Goal: Task Accomplishment & Management: Manage account settings

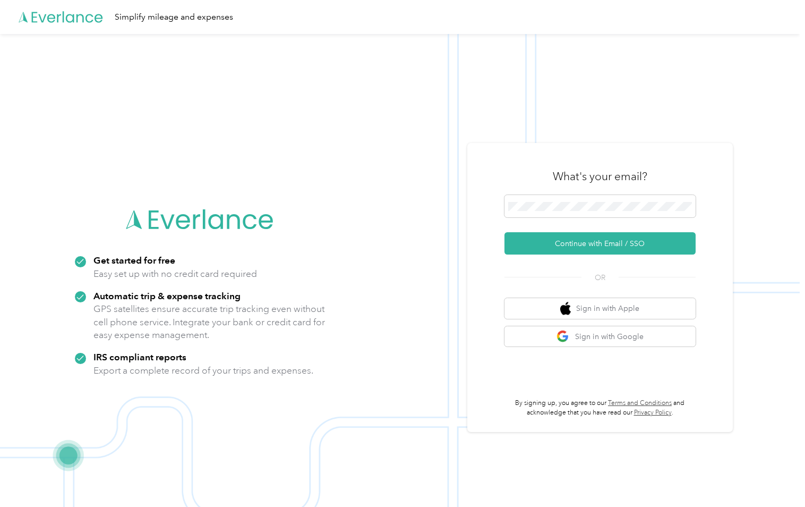
scroll to position [34, 0]
click at [612, 242] on button "Continue with Email / SSO" at bounding box center [599, 243] width 191 height 22
click at [610, 243] on button "Continue with Email / SSO" at bounding box center [599, 243] width 191 height 22
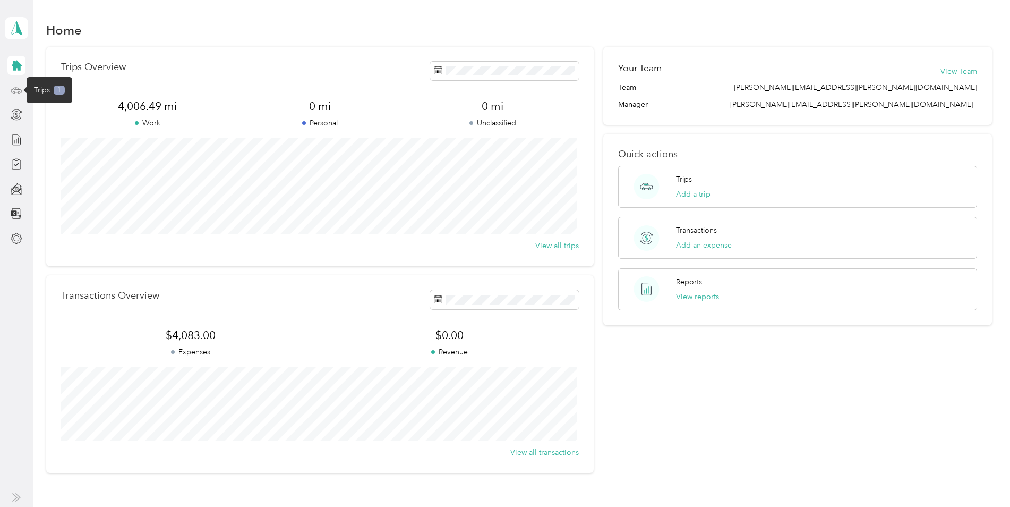
click at [15, 88] on icon at bounding box center [17, 90] width 12 height 12
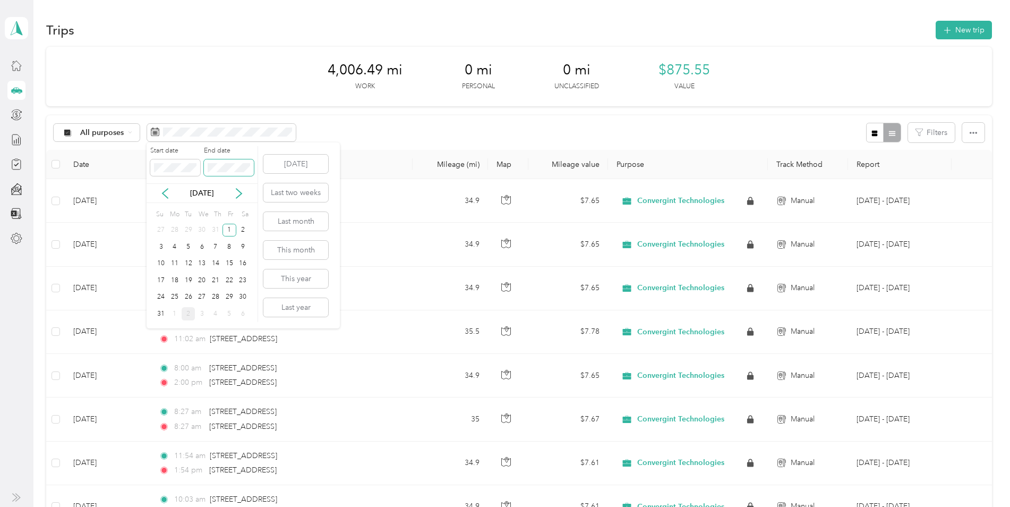
click at [251, 167] on span at bounding box center [229, 167] width 50 height 17
click at [273, 167] on button "[DATE]" at bounding box center [295, 164] width 65 height 19
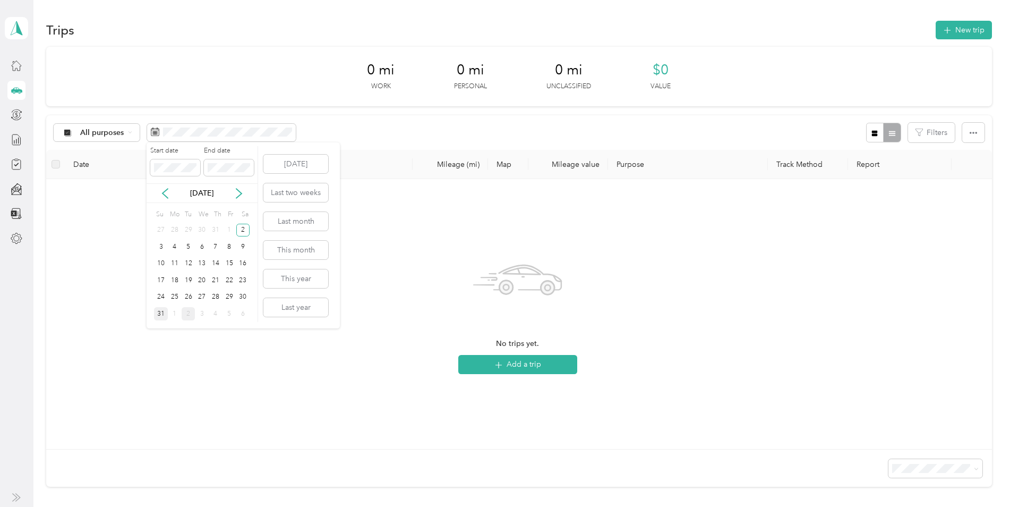
click at [158, 315] on div "31" at bounding box center [161, 313] width 14 height 13
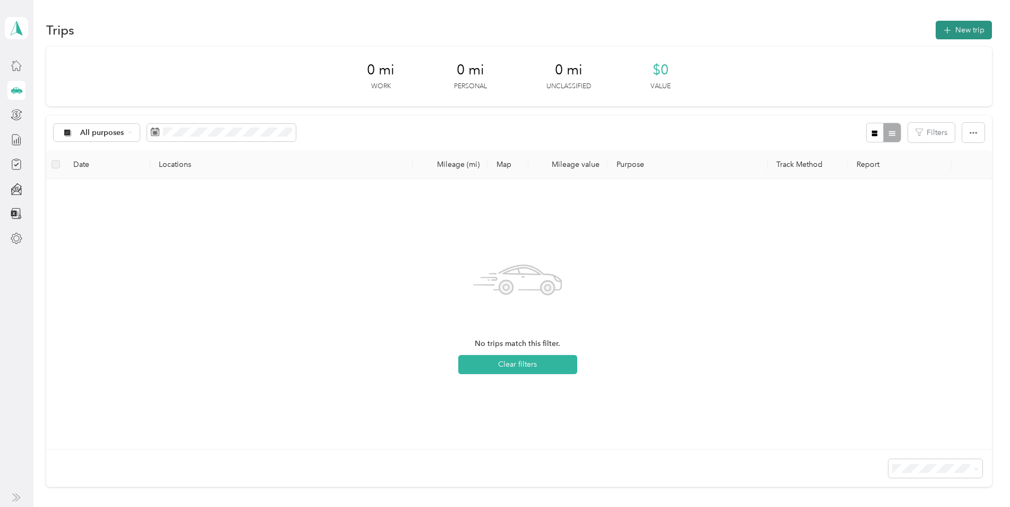
click at [804, 31] on button "New trip" at bounding box center [963, 30] width 56 height 19
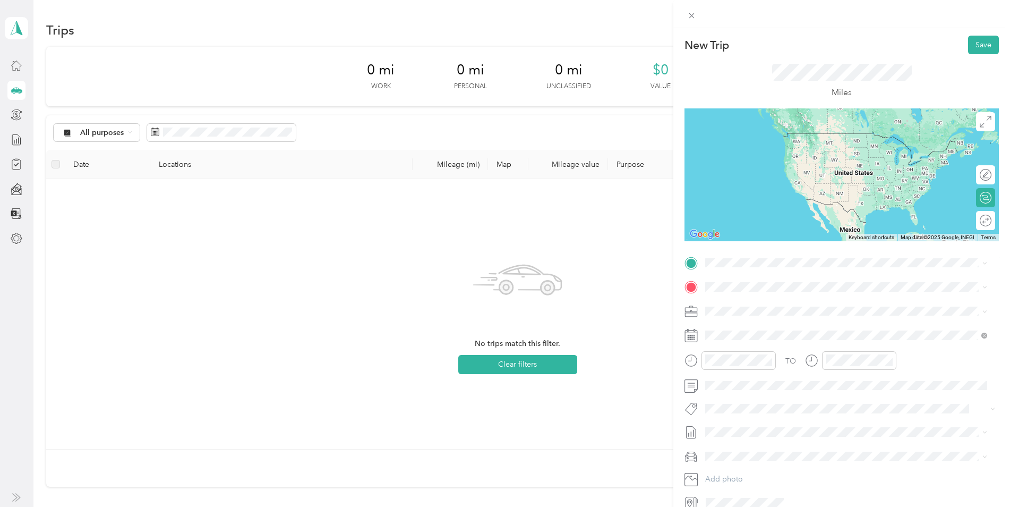
click at [774, 297] on span "[STREET_ADDRESS][US_STATE]" at bounding box center [778, 299] width 106 height 10
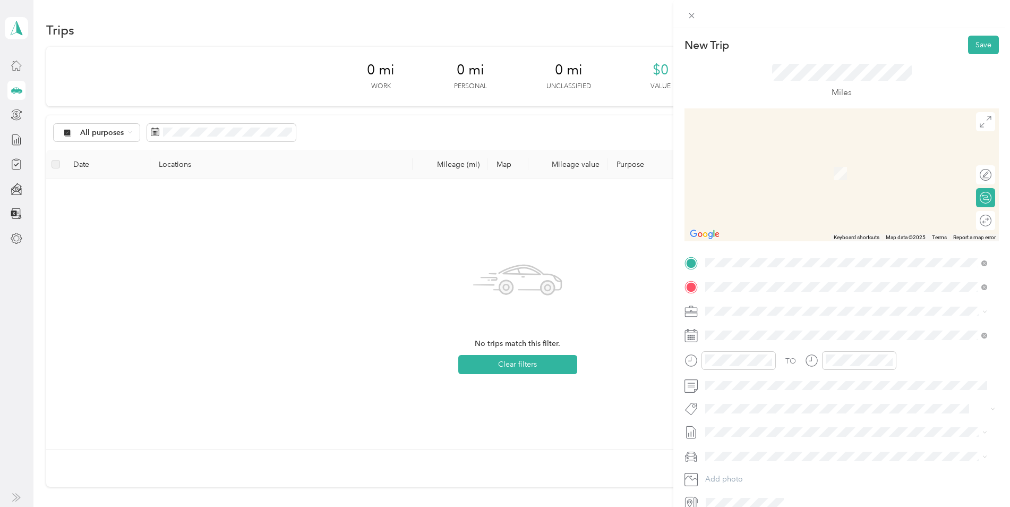
click at [760, 328] on span "[STREET_ADDRESS][US_STATE]" at bounding box center [778, 325] width 106 height 10
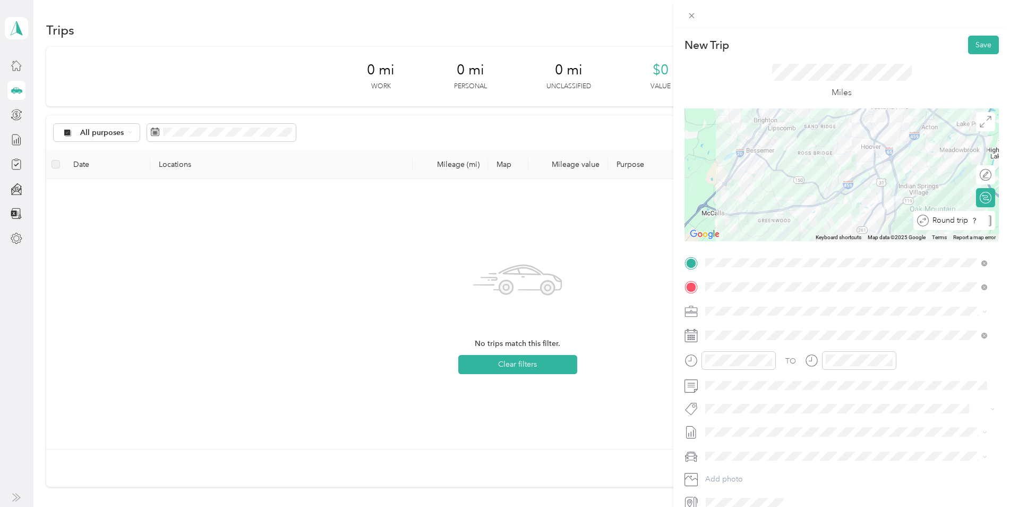
click at [804, 225] on div "Round trip" at bounding box center [954, 220] width 82 height 19
click at [804, 203] on div "Calculate route" at bounding box center [937, 197] width 116 height 19
click at [717, 288] on div "09" at bounding box center [715, 288] width 25 height 15
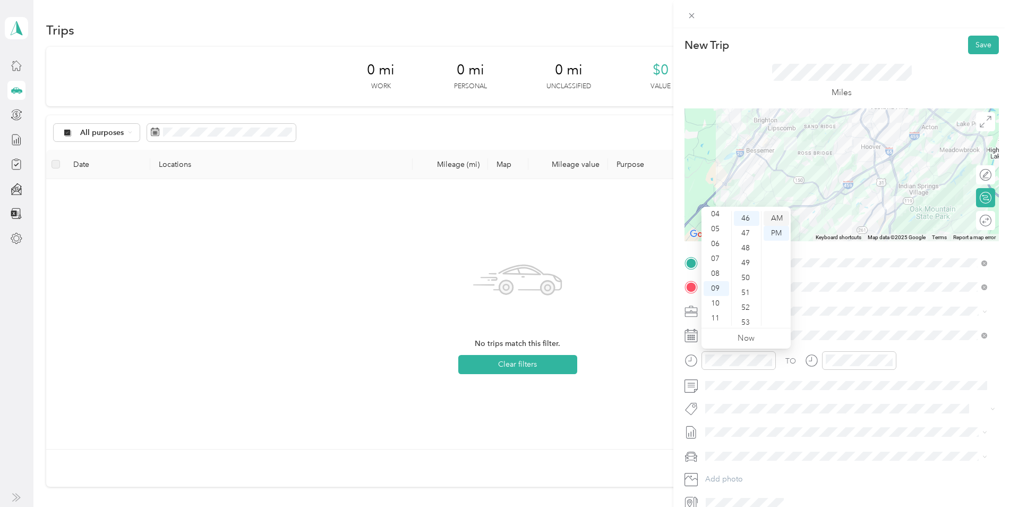
click at [777, 221] on div "AM" at bounding box center [775, 218] width 25 height 15
click at [804, 49] on button "Save" at bounding box center [983, 45] width 31 height 19
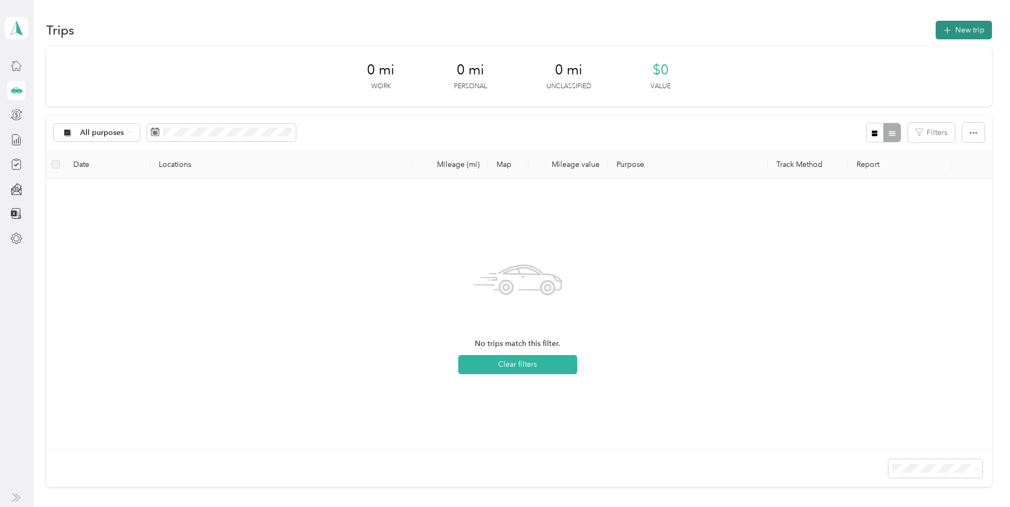
click at [804, 28] on button "New trip" at bounding box center [963, 30] width 56 height 19
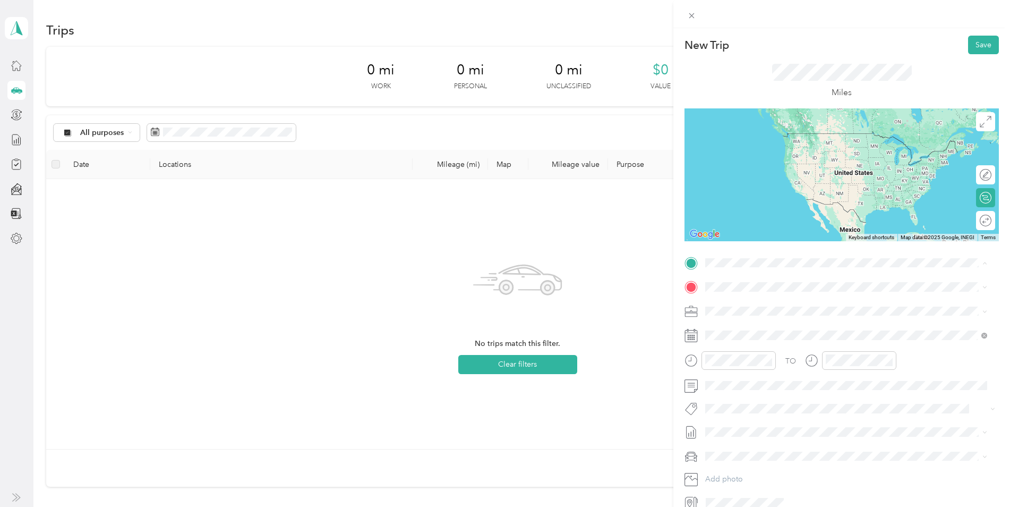
click at [753, 300] on span "[STREET_ADDRESS][US_STATE]" at bounding box center [778, 301] width 106 height 10
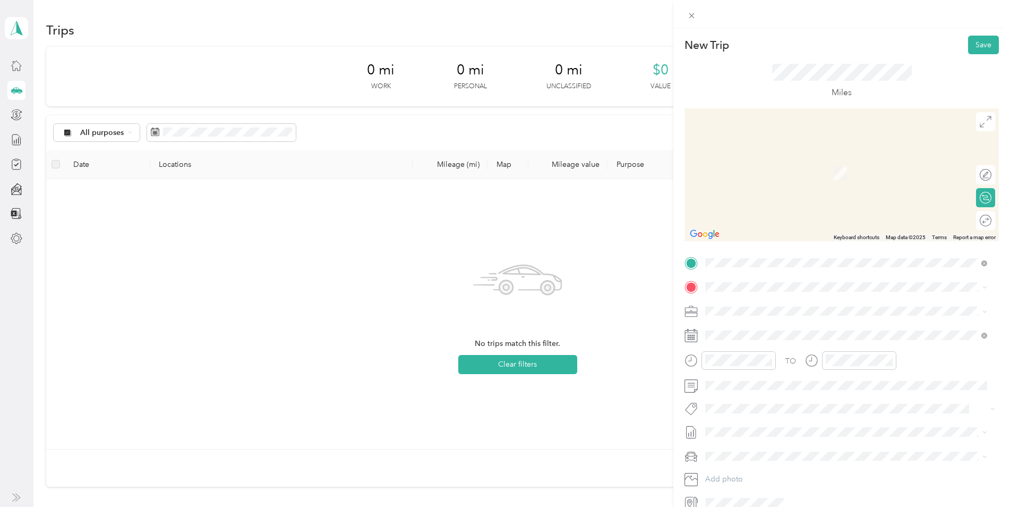
click at [757, 330] on span "[STREET_ADDRESS][US_STATE]" at bounding box center [778, 325] width 106 height 10
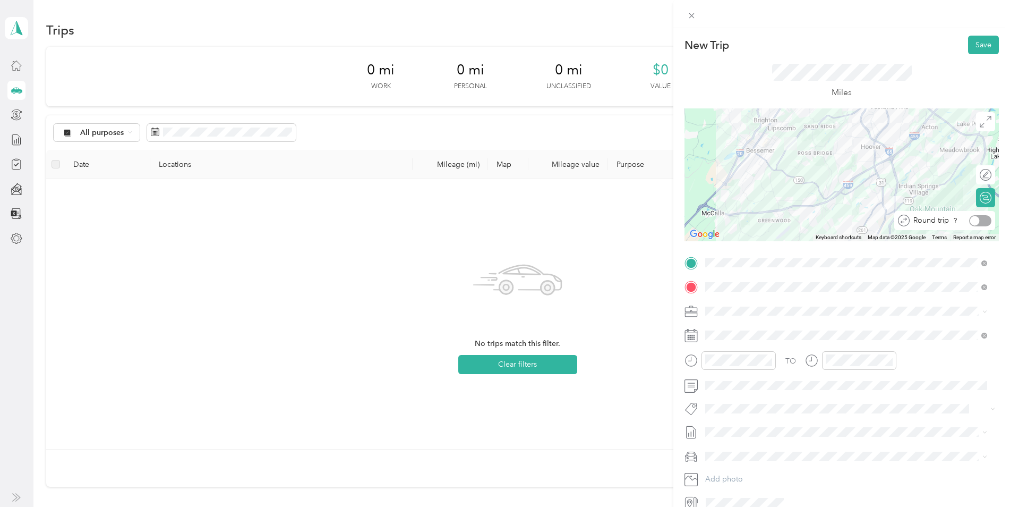
click at [804, 220] on div at bounding box center [975, 221] width 10 height 10
click at [718, 286] on div "08" at bounding box center [715, 284] width 25 height 15
click at [746, 219] on div "49" at bounding box center [746, 218] width 25 height 15
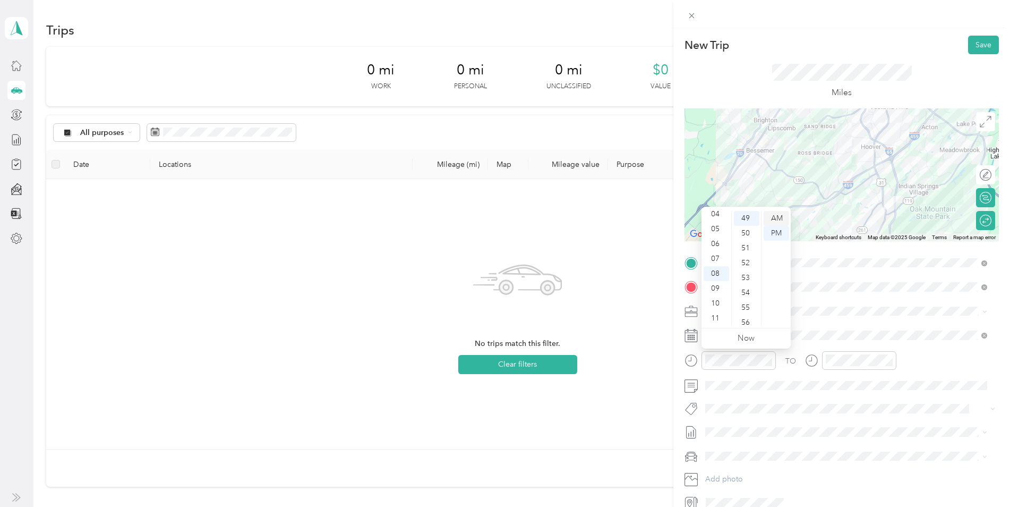
click at [774, 219] on div "AM" at bounding box center [775, 218] width 25 height 15
click at [630, 334] on div "New Trip Save This trip cannot be edited because it is either under review, app…" at bounding box center [505, 253] width 1010 height 507
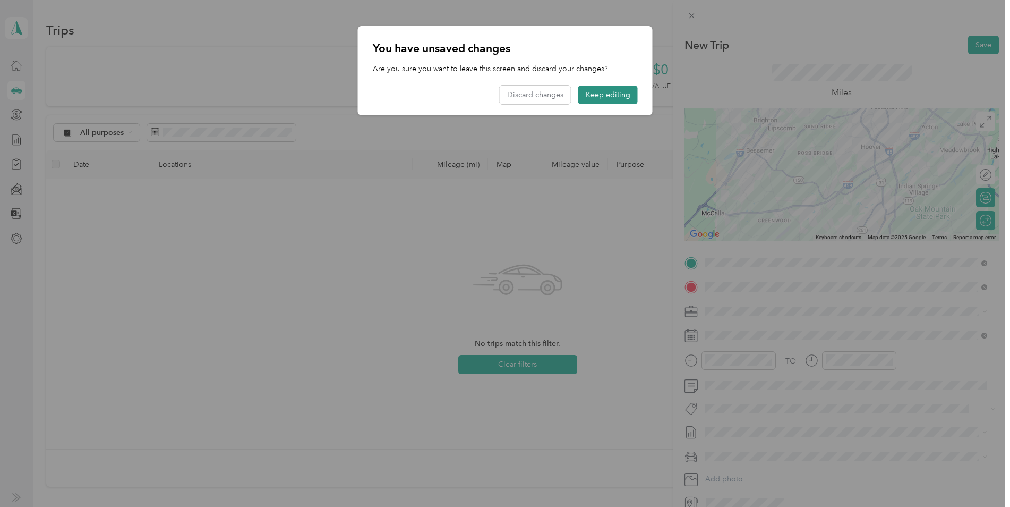
click at [626, 99] on button "Keep editing" at bounding box center [607, 94] width 59 height 19
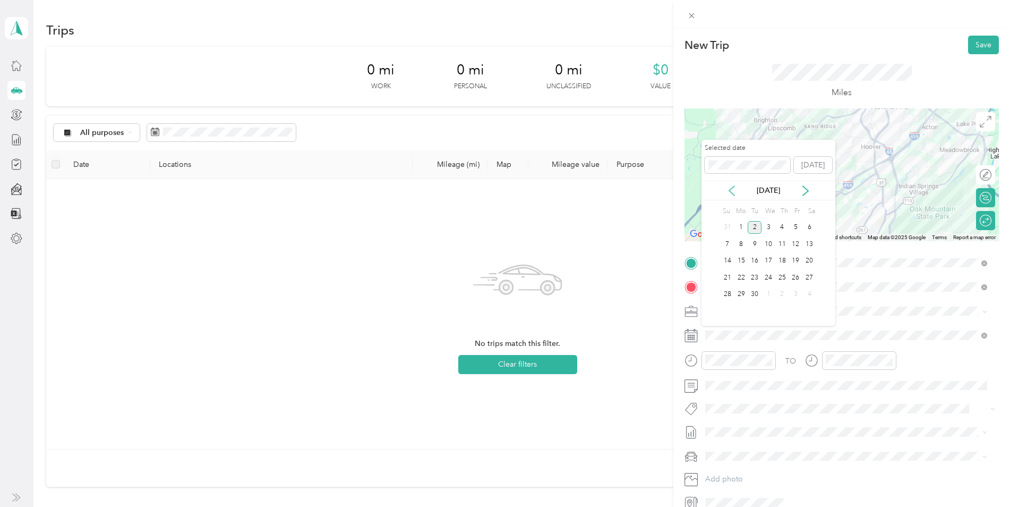
click at [730, 192] on icon at bounding box center [731, 190] width 11 height 11
click at [743, 258] on div "11" at bounding box center [741, 260] width 14 height 13
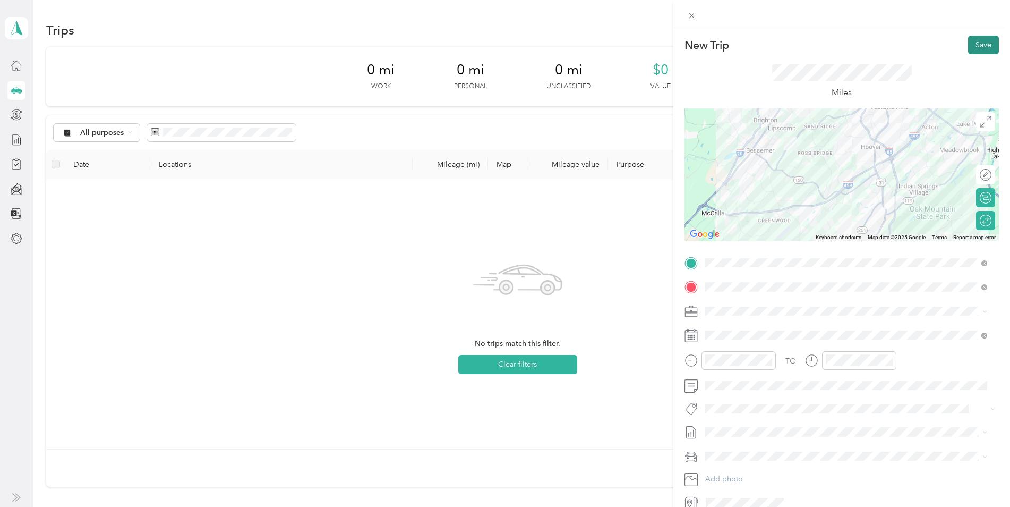
click at [804, 46] on button "Save" at bounding box center [983, 45] width 31 height 19
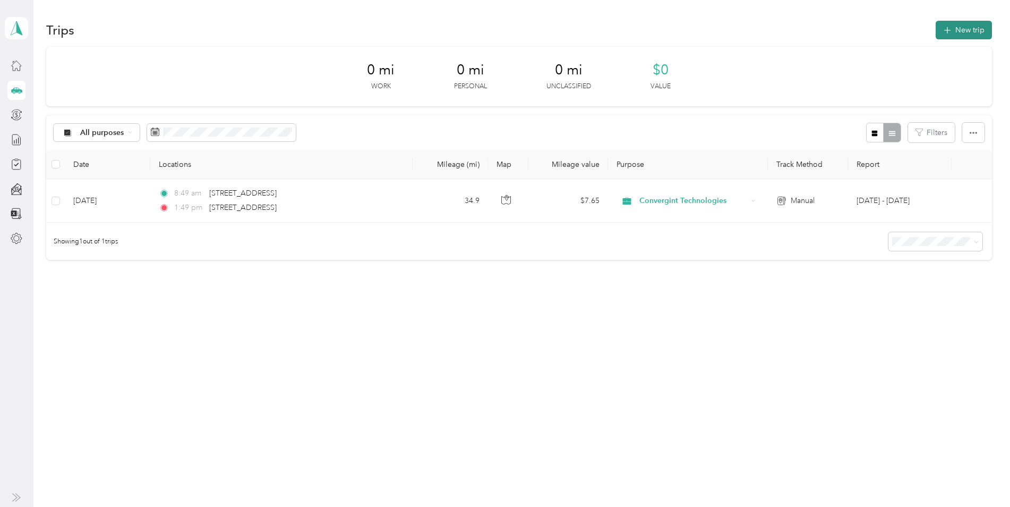
click at [804, 31] on button "New trip" at bounding box center [963, 30] width 56 height 19
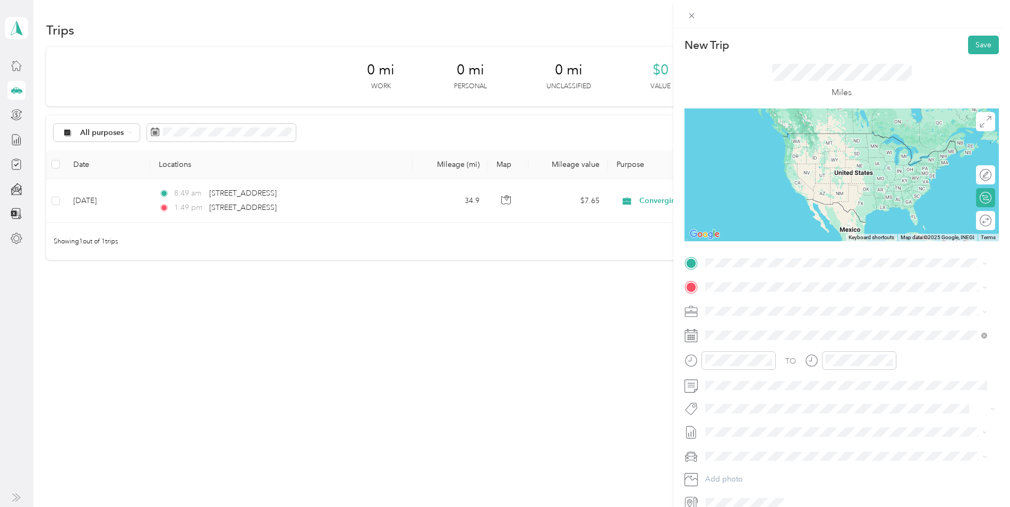
click at [758, 302] on span "[STREET_ADDRESS][US_STATE]" at bounding box center [778, 297] width 106 height 10
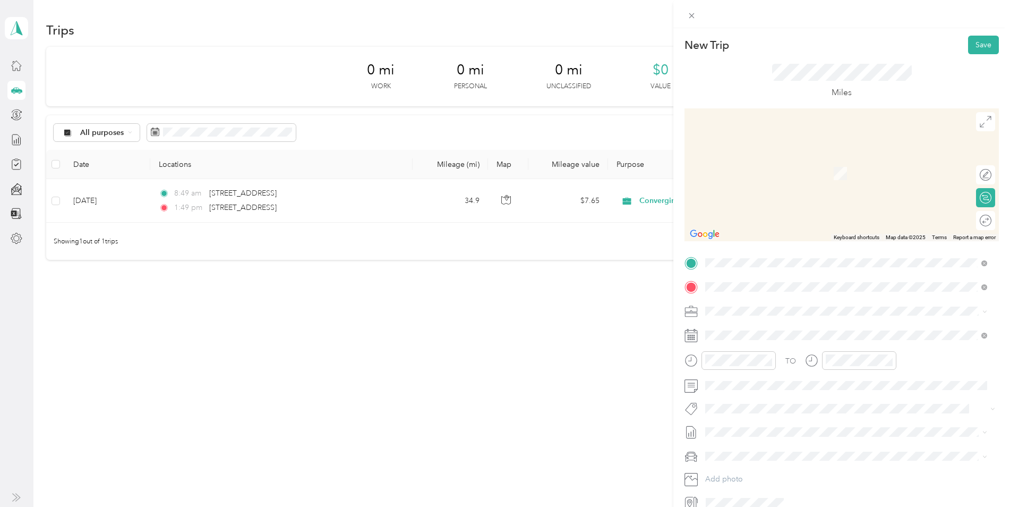
click at [753, 323] on span "[STREET_ADDRESS][US_STATE]" at bounding box center [778, 325] width 106 height 10
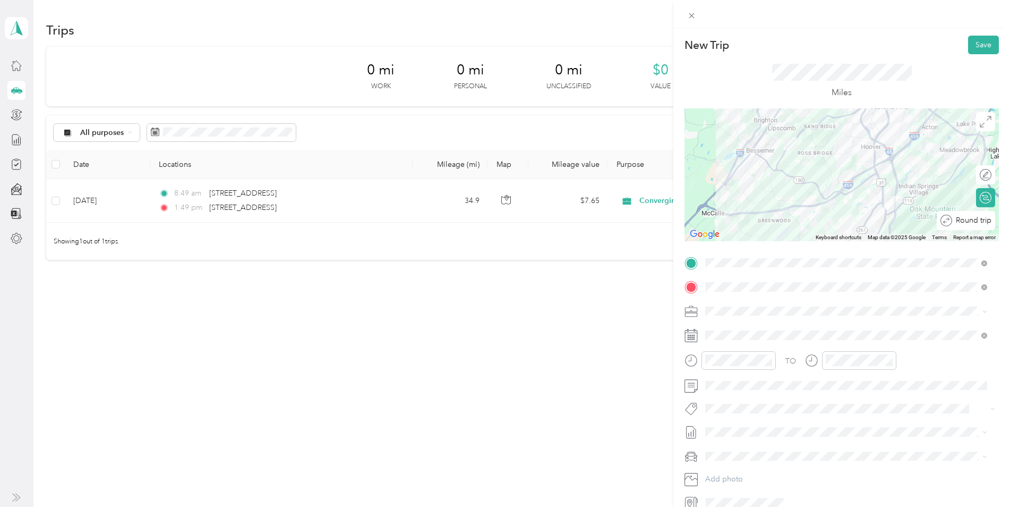
click at [804, 221] on div "Round trip" at bounding box center [971, 220] width 39 height 11
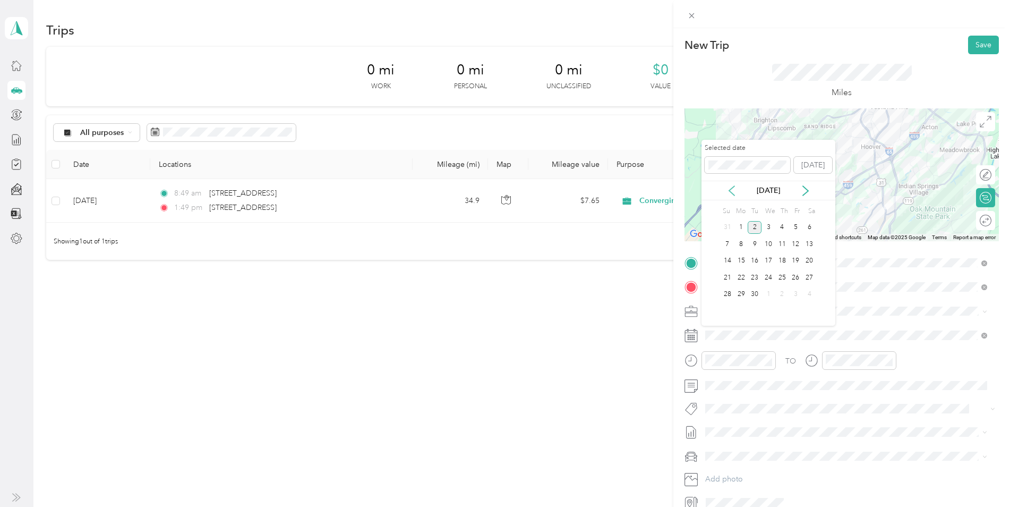
click at [727, 189] on icon at bounding box center [731, 190] width 11 height 11
click at [781, 260] on div "14" at bounding box center [782, 260] width 14 height 13
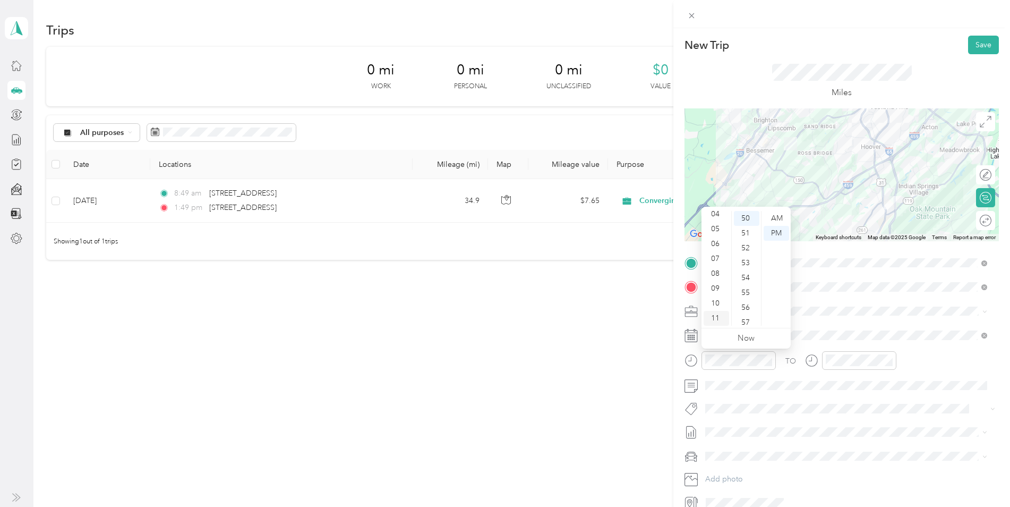
click at [716, 313] on div "11" at bounding box center [715, 318] width 25 height 15
click at [775, 211] on div "AM" at bounding box center [775, 218] width 25 height 15
click at [778, 217] on div "AM" at bounding box center [775, 218] width 25 height 15
click at [804, 42] on button "Save" at bounding box center [983, 45] width 31 height 19
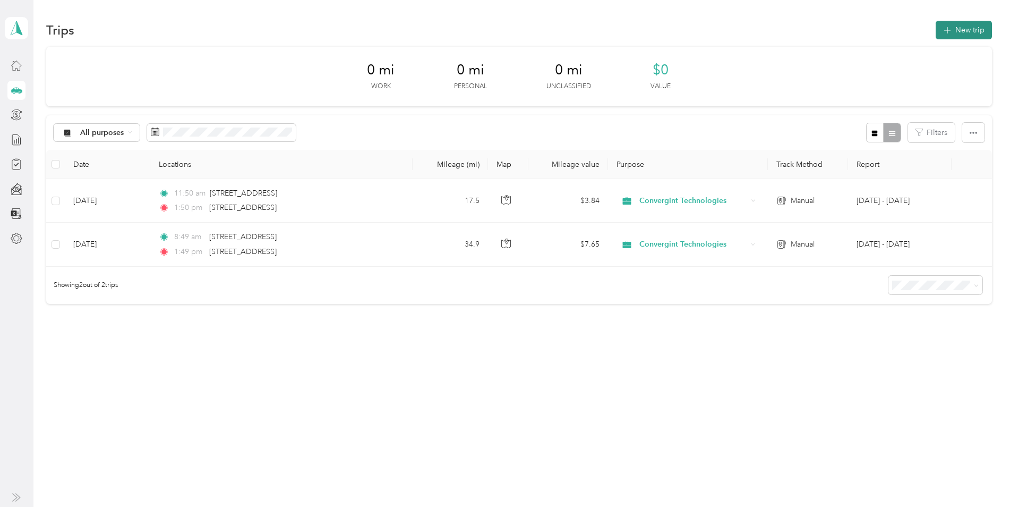
click at [804, 30] on icon "button" at bounding box center [946, 30] width 7 height 7
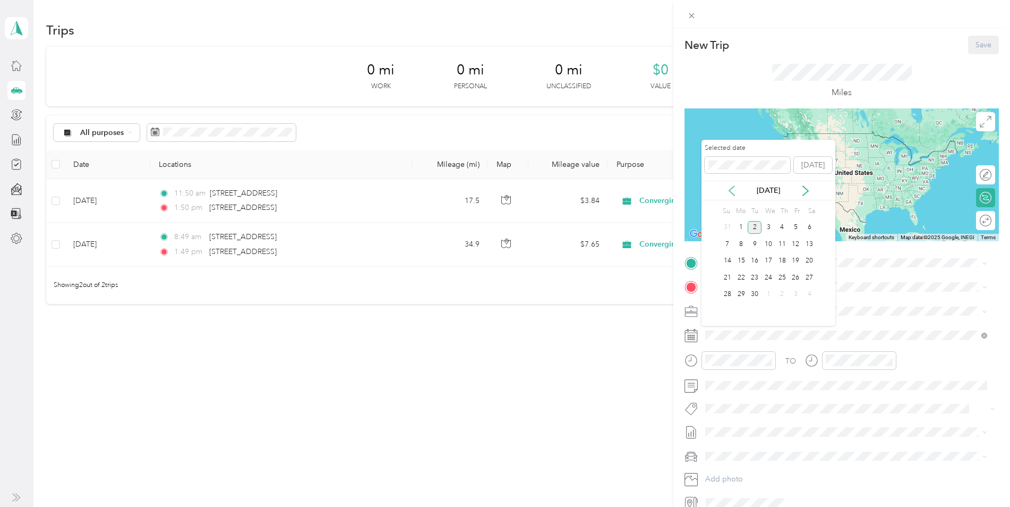
click at [730, 189] on icon at bounding box center [731, 191] width 5 height 10
click at [743, 279] on div "18" at bounding box center [741, 277] width 14 height 13
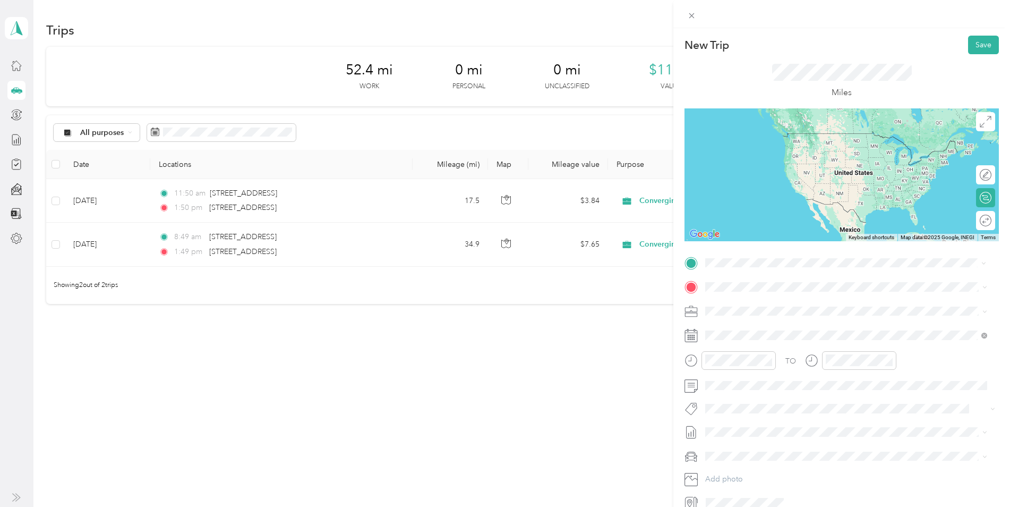
click at [778, 298] on span "[STREET_ADDRESS][US_STATE]" at bounding box center [778, 301] width 106 height 10
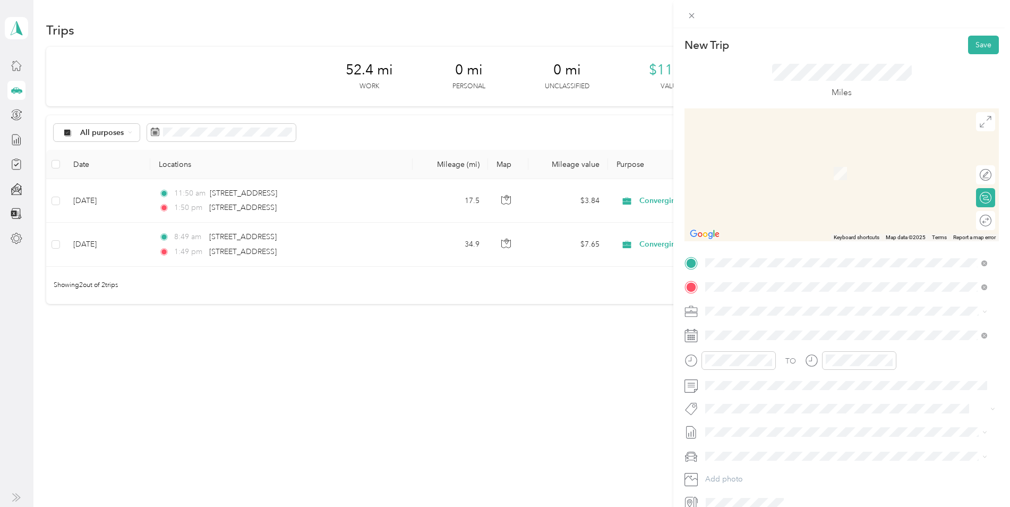
click at [759, 326] on span "[STREET_ADDRESS][US_STATE]" at bounding box center [778, 325] width 106 height 10
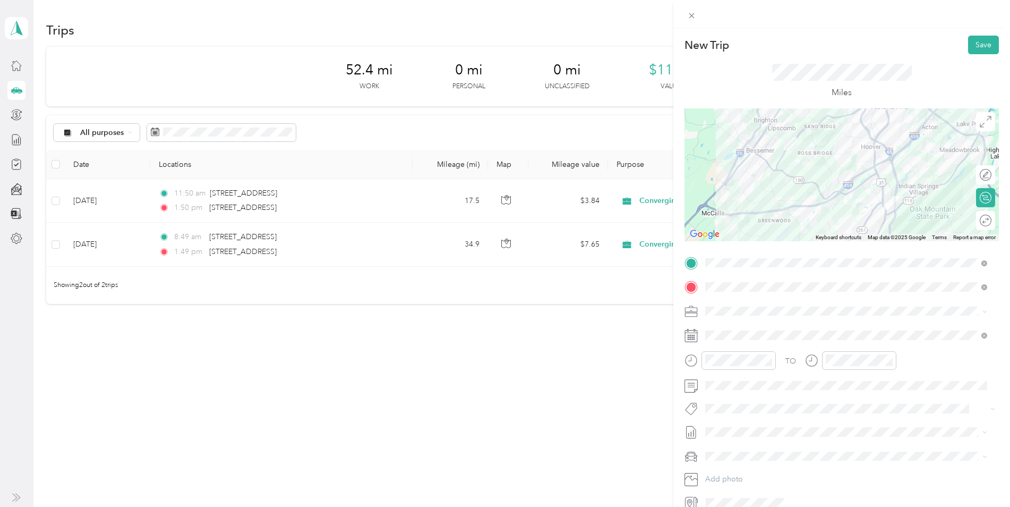
click at [804, 194] on div at bounding box center [841, 174] width 314 height 133
click at [804, 217] on div "Round trip" at bounding box center [981, 220] width 21 height 11
click at [804, 42] on button "Save" at bounding box center [983, 45] width 31 height 19
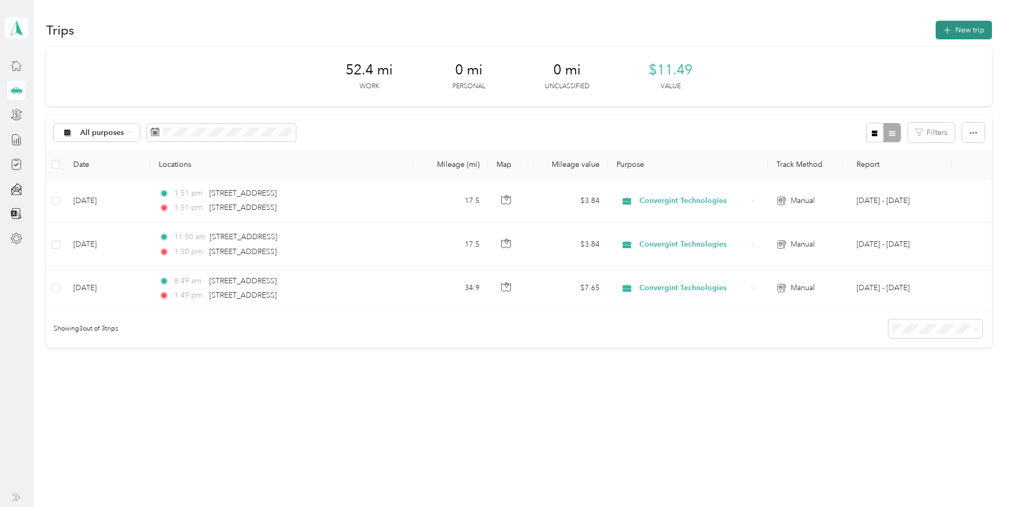
click at [804, 35] on button "New trip" at bounding box center [963, 30] width 56 height 19
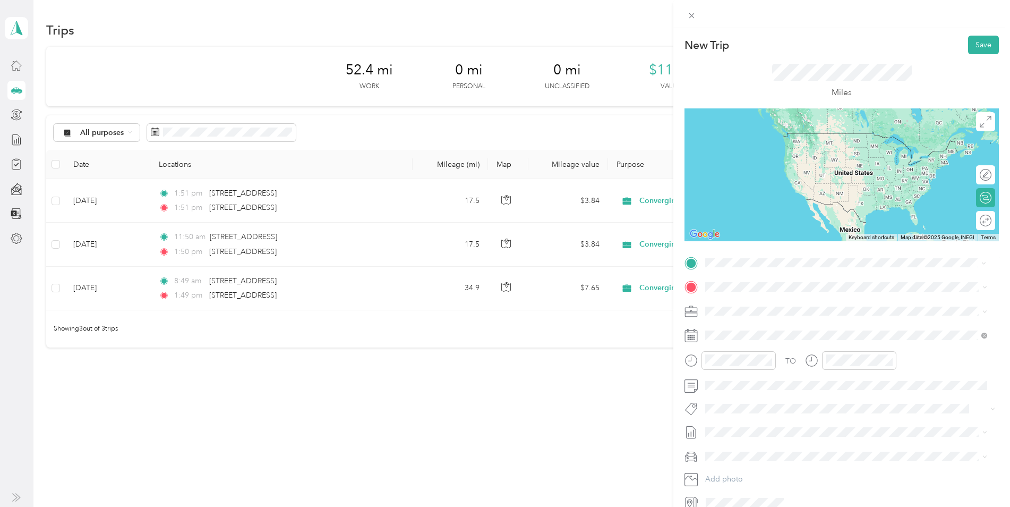
click at [747, 298] on span "[STREET_ADDRESS][US_STATE]" at bounding box center [778, 301] width 106 height 10
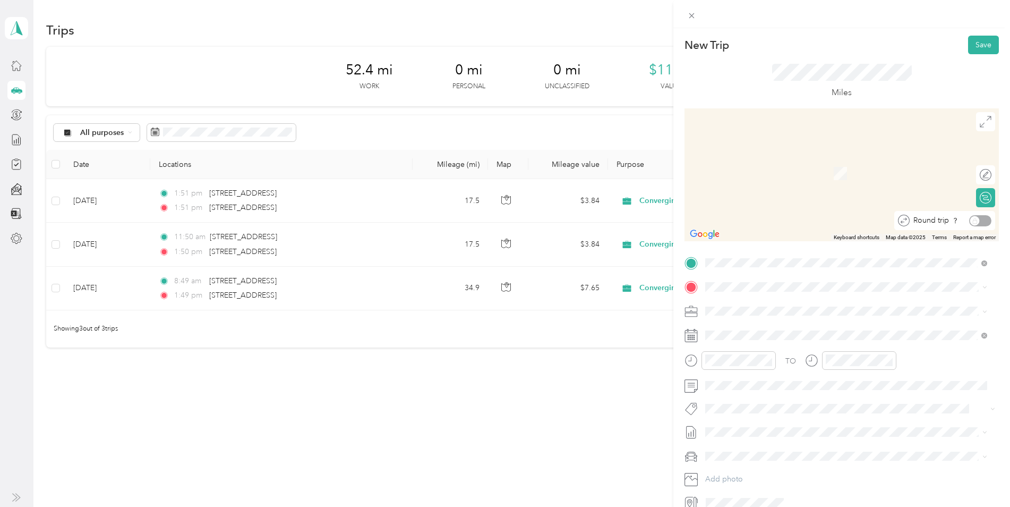
click at [804, 221] on div "Round trip" at bounding box center [950, 220] width 82 height 11
click at [769, 325] on span "[STREET_ADDRESS][US_STATE]" at bounding box center [778, 325] width 106 height 10
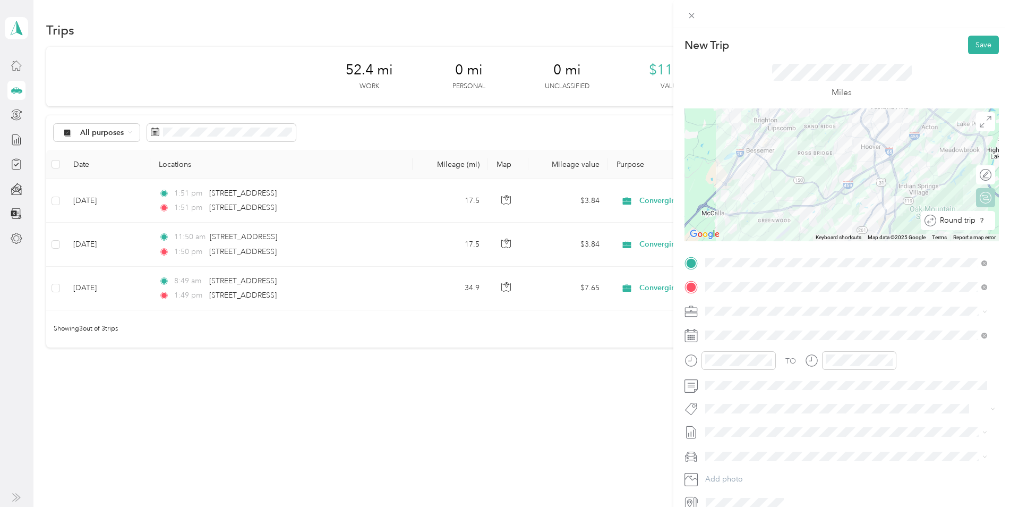
click at [804, 219] on div at bounding box center [995, 220] width 0 height 11
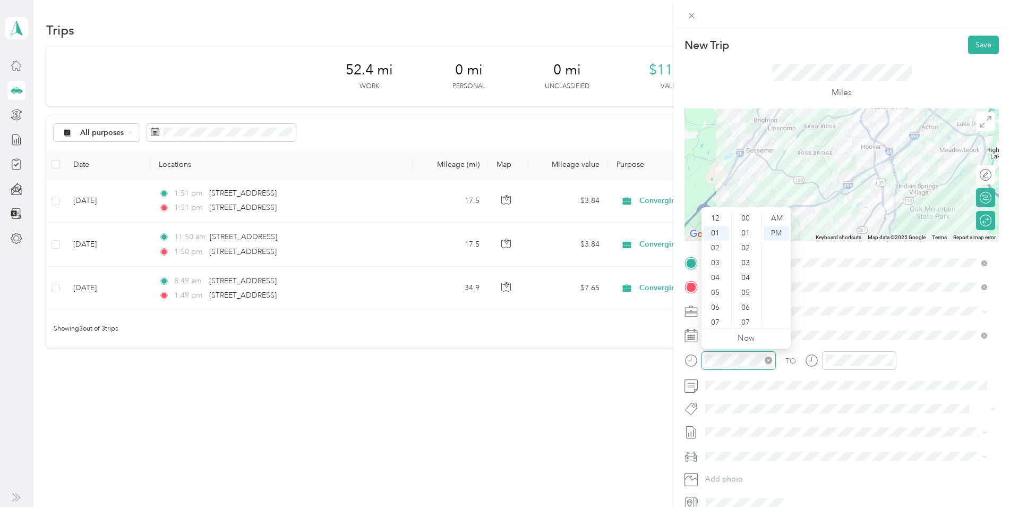
scroll to position [15, 0]
click at [714, 321] on div "08" at bounding box center [715, 322] width 25 height 15
click at [779, 218] on div "AM" at bounding box center [775, 218] width 25 height 15
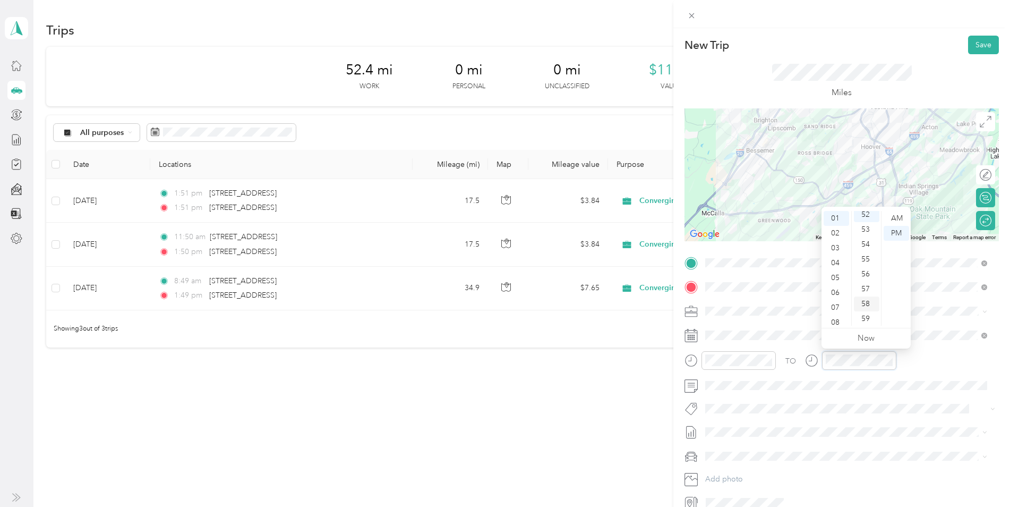
scroll to position [777, 0]
click at [804, 286] on div "57" at bounding box center [866, 288] width 25 height 15
click at [804, 46] on button "Save" at bounding box center [983, 45] width 31 height 19
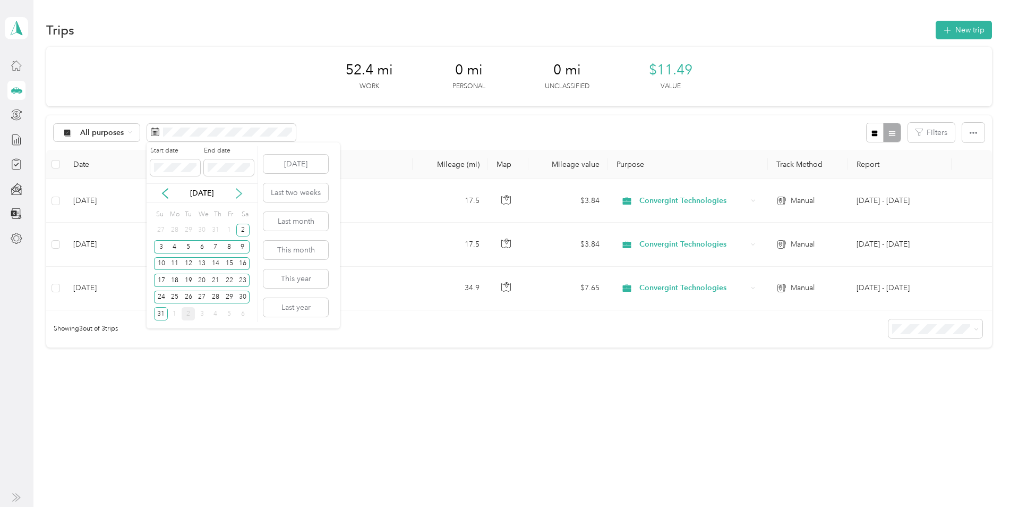
click at [242, 195] on icon at bounding box center [239, 193] width 11 height 11
click at [214, 248] on div "11" at bounding box center [216, 246] width 14 height 13
click at [218, 247] on div "11" at bounding box center [216, 246] width 14 height 13
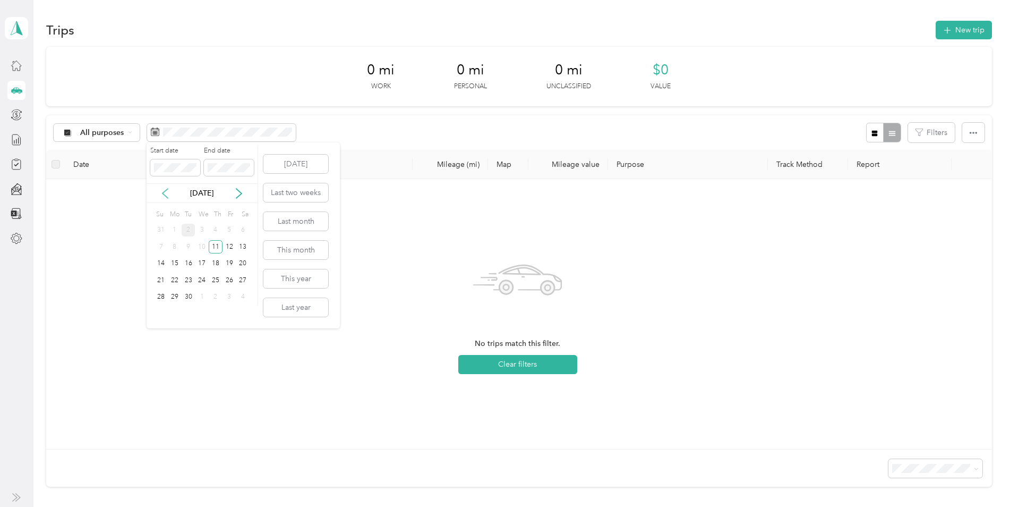
click at [167, 193] on icon at bounding box center [165, 193] width 11 height 11
click at [126, 241] on div "No trips match this filter. Clear filters" at bounding box center [517, 313] width 925 height 253
click at [205, 283] on div "24" at bounding box center [202, 279] width 14 height 13
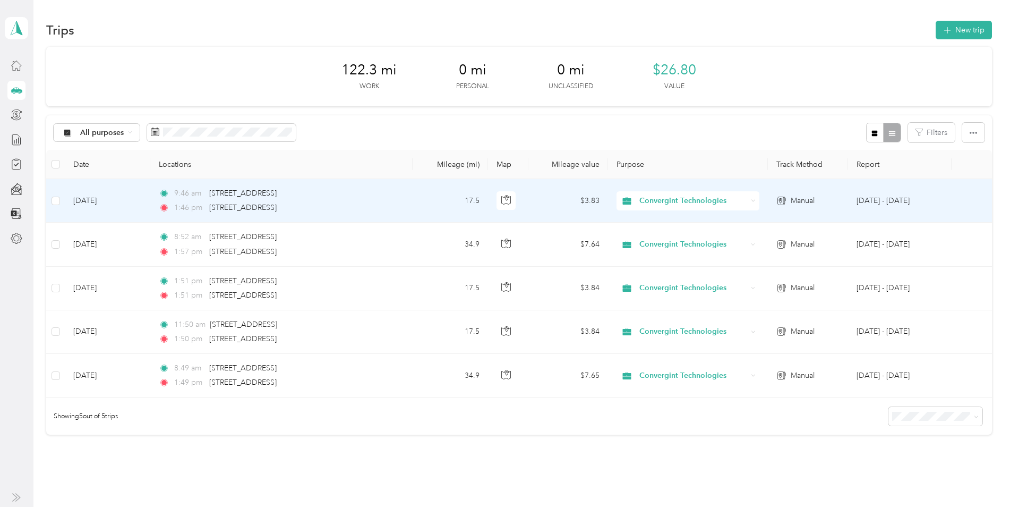
click at [804, 199] on td "[DATE] - [DATE]" at bounding box center [900, 201] width 104 height 44
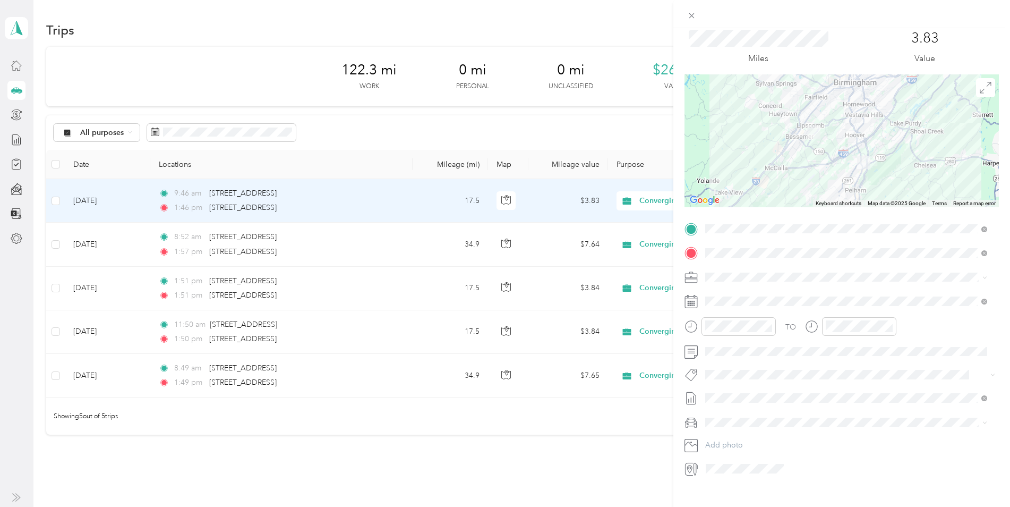
scroll to position [51, 0]
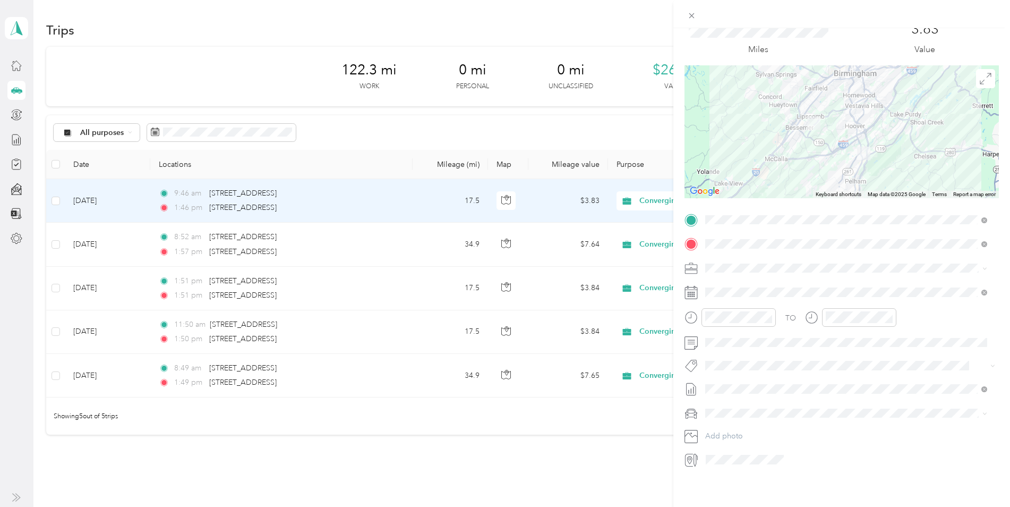
click at [403, 451] on div "Trip details Save This trip cannot be edited because it is either under review,…" at bounding box center [505, 253] width 1010 height 507
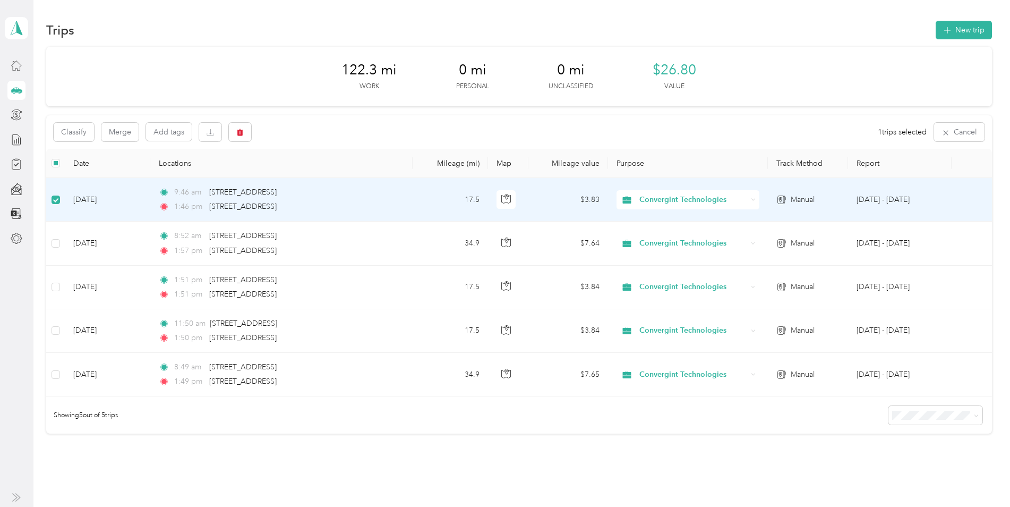
click at [804, 199] on td "[DATE] - [DATE]" at bounding box center [900, 200] width 104 height 44
drag, startPoint x: 862, startPoint y: 202, endPoint x: 875, endPoint y: 196, distance: 14.7
click at [804, 196] on td "[DATE] - [DATE]" at bounding box center [900, 200] width 104 height 44
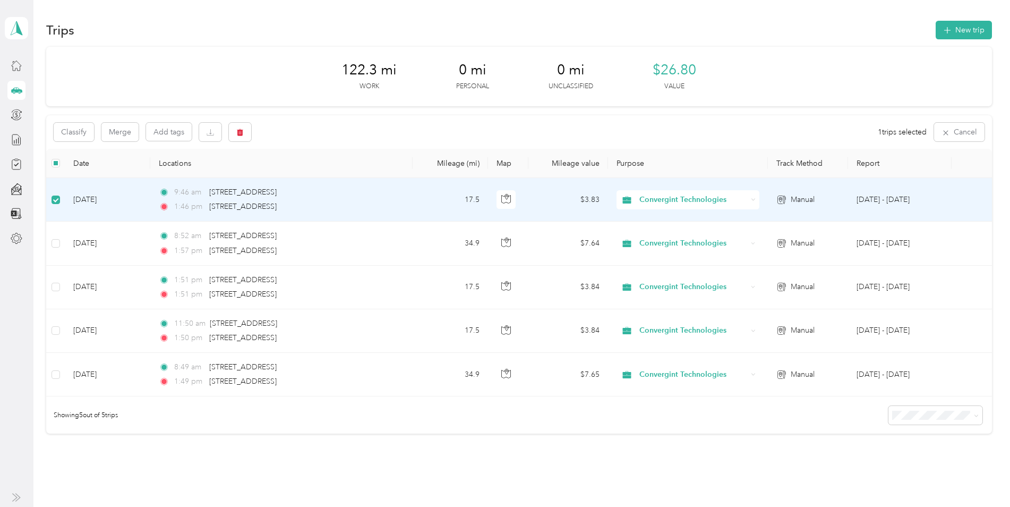
click at [804, 199] on td "[DATE] - [DATE]" at bounding box center [900, 200] width 104 height 44
click at [804, 196] on td "[DATE] - [DATE]" at bounding box center [900, 201] width 104 height 44
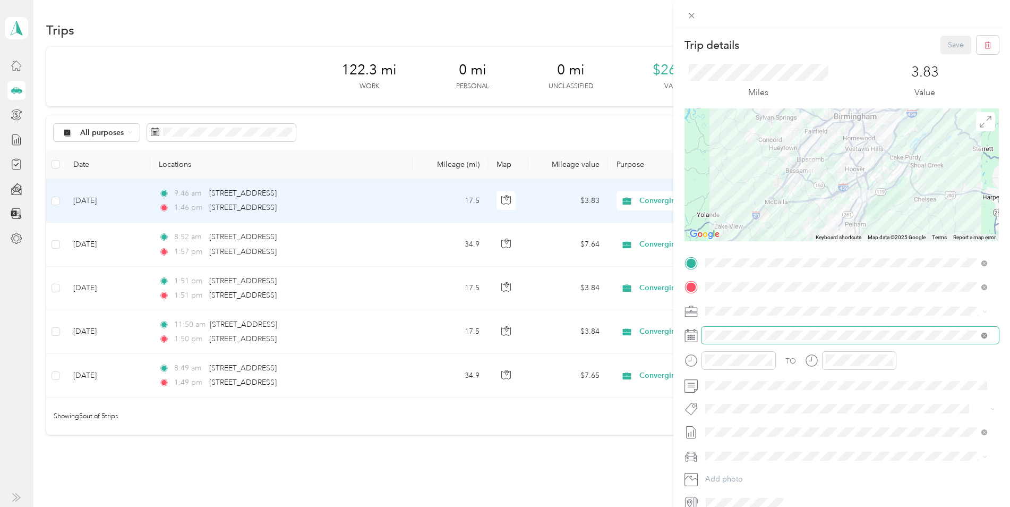
click at [804, 336] on icon at bounding box center [984, 335] width 6 height 6
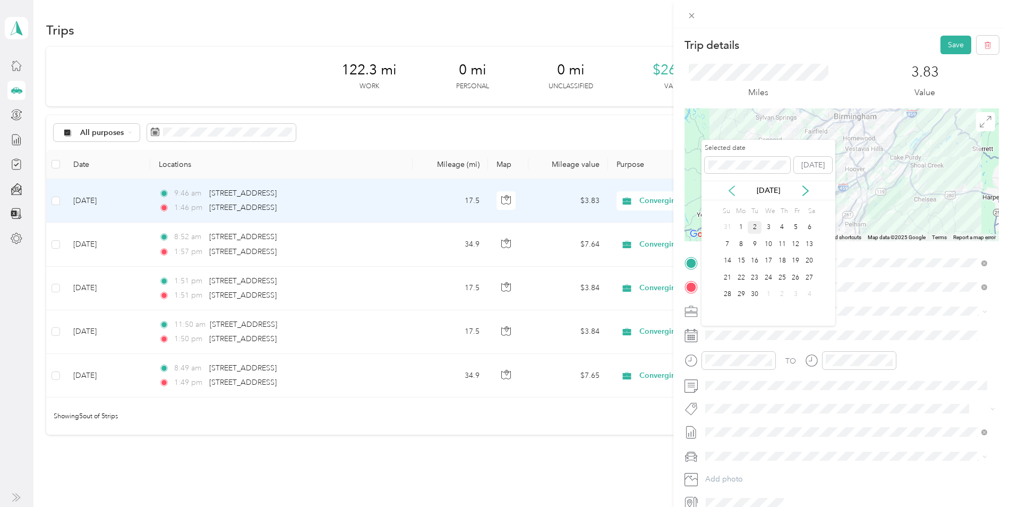
click at [732, 190] on icon at bounding box center [731, 190] width 11 height 11
click at [800, 278] on div "22" at bounding box center [796, 277] width 14 height 13
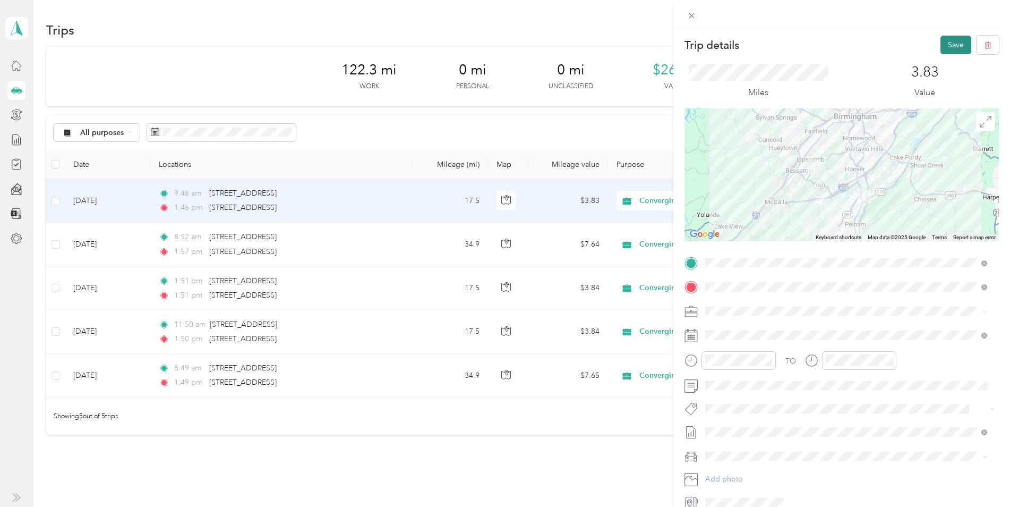
click at [804, 39] on button "Save" at bounding box center [955, 45] width 31 height 19
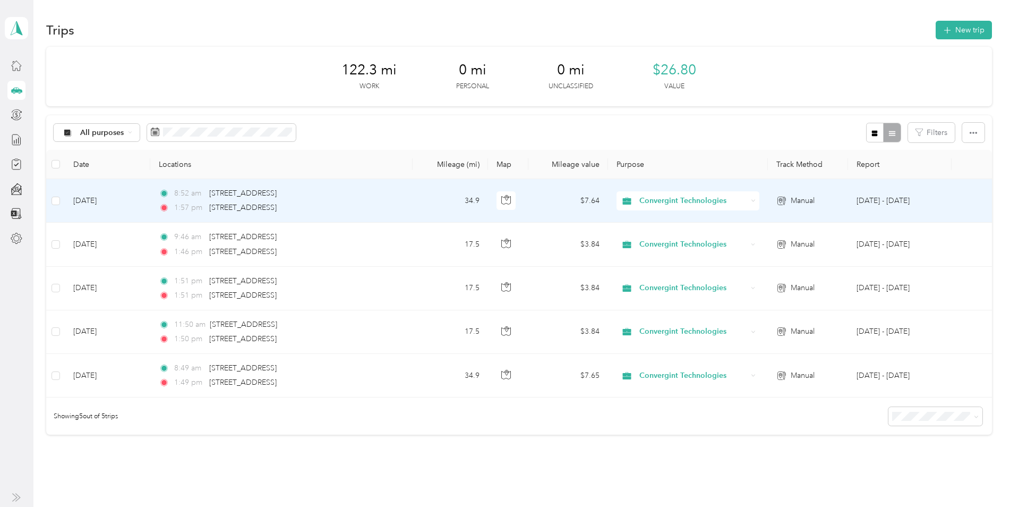
click at [400, 208] on td "8:52 am [STREET_ADDRESS] 1:57 pm [STREET_ADDRESS]" at bounding box center [281, 201] width 262 height 44
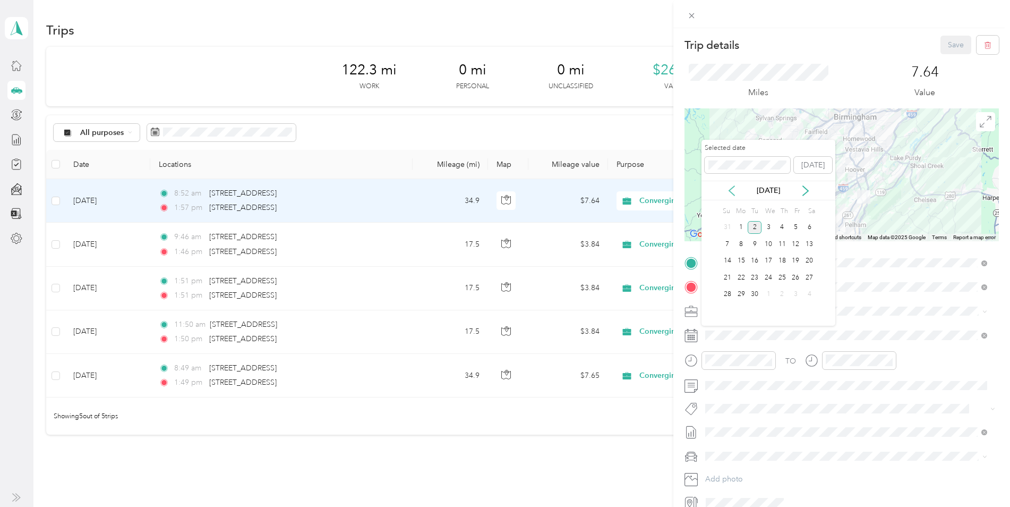
click at [732, 189] on icon at bounding box center [731, 190] width 11 height 11
click at [781, 292] on div "28" at bounding box center [782, 294] width 14 height 13
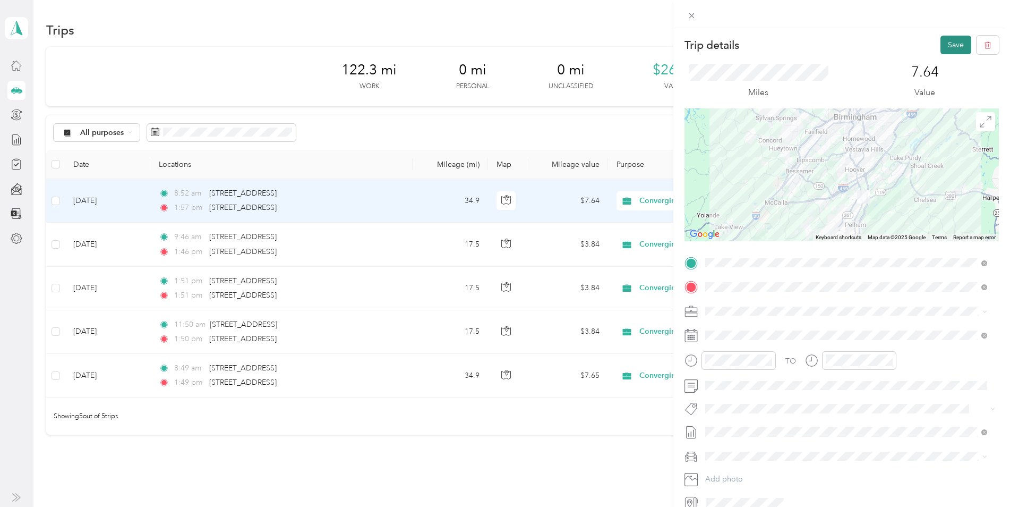
click at [804, 46] on button "Save" at bounding box center [955, 45] width 31 height 19
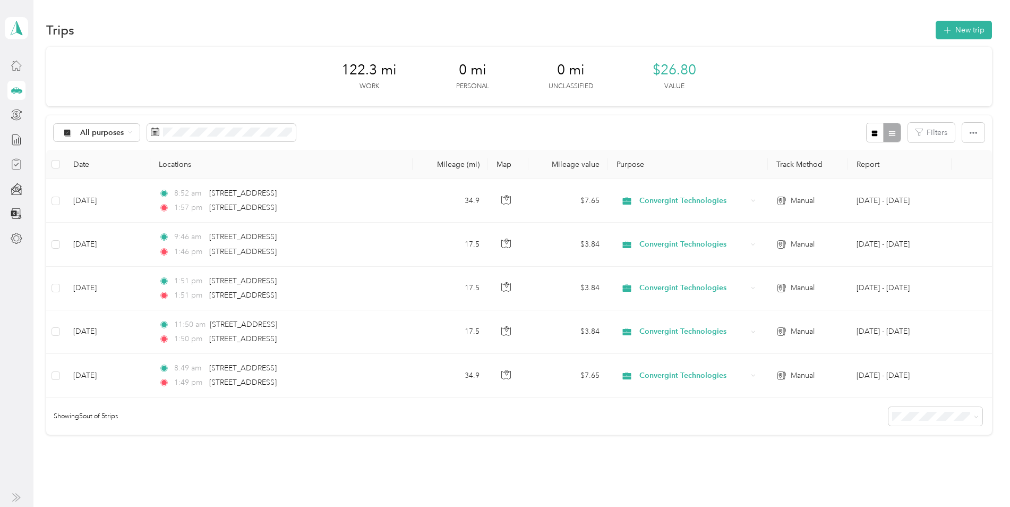
click at [18, 162] on icon at bounding box center [17, 164] width 12 height 12
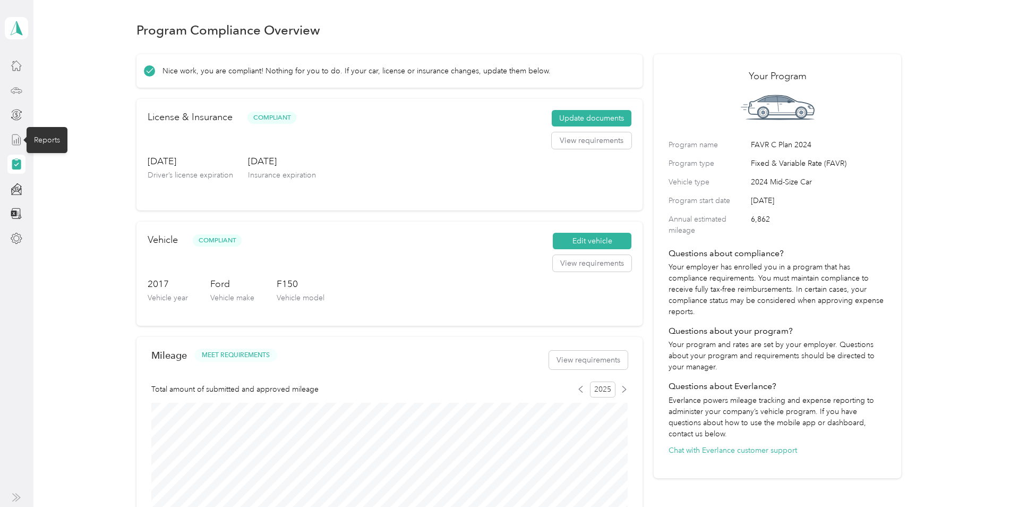
click at [18, 142] on icon at bounding box center [17, 140] width 12 height 12
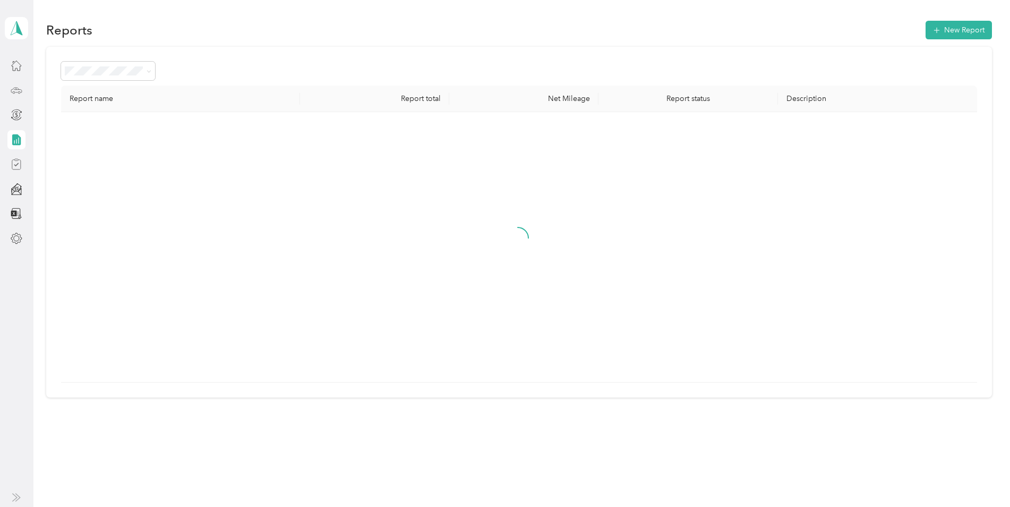
click at [18, 85] on icon at bounding box center [17, 90] width 12 height 12
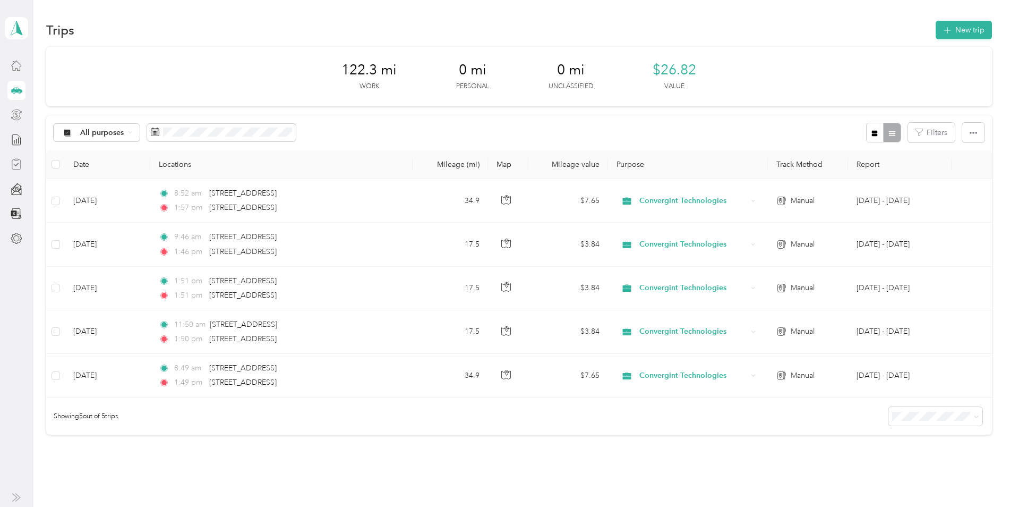
click at [16, 113] on icon at bounding box center [17, 115] width 12 height 12
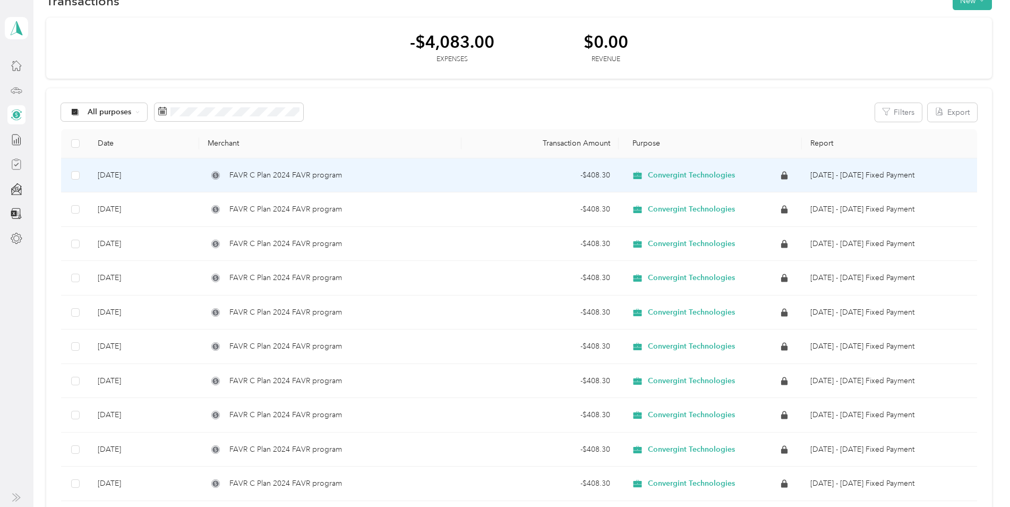
scroll to position [53, 0]
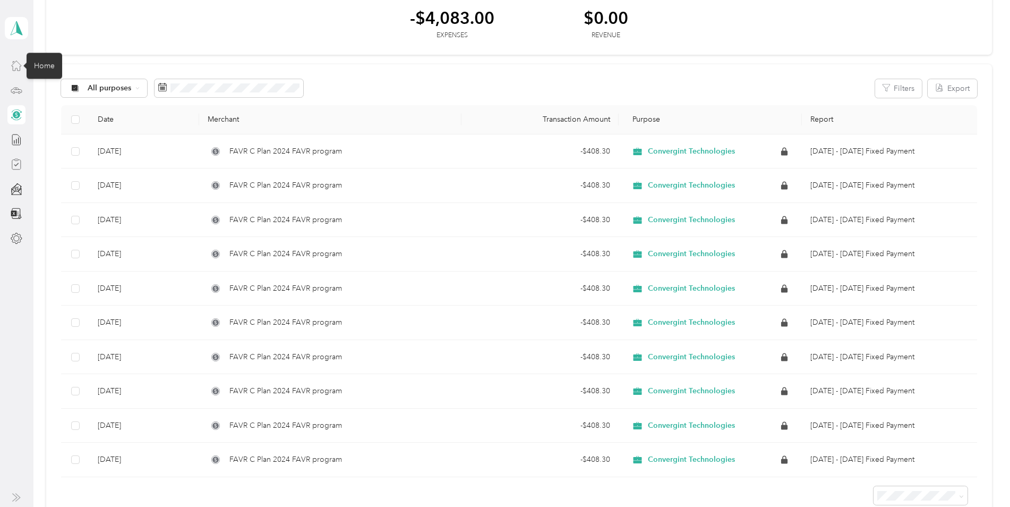
click at [13, 71] on icon at bounding box center [17, 66] width 10 height 10
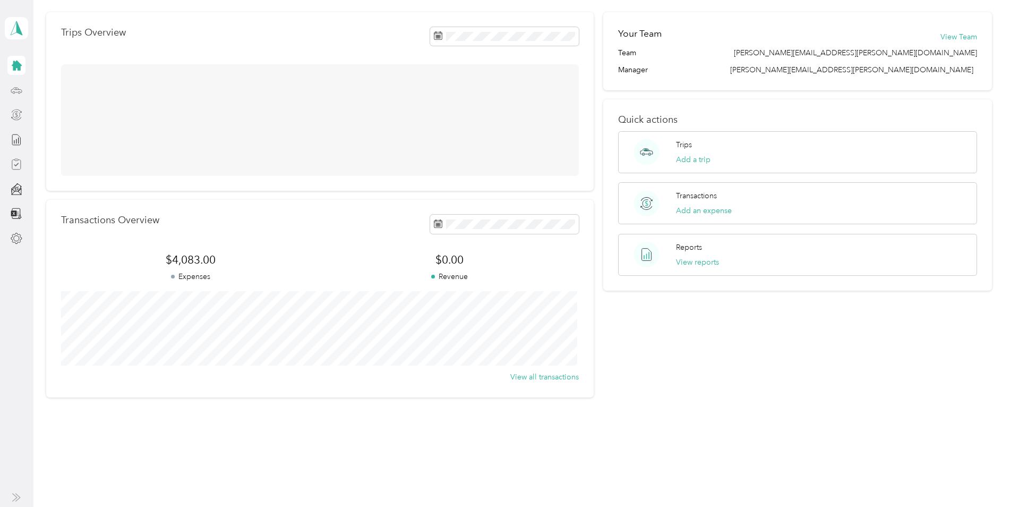
scroll to position [53, 0]
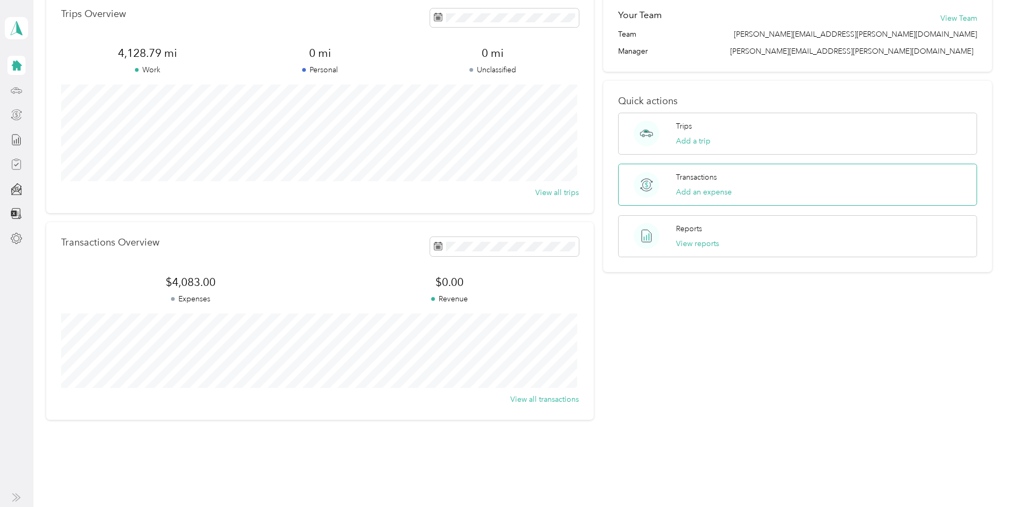
click at [698, 177] on p "Transactions" at bounding box center [696, 176] width 41 height 11
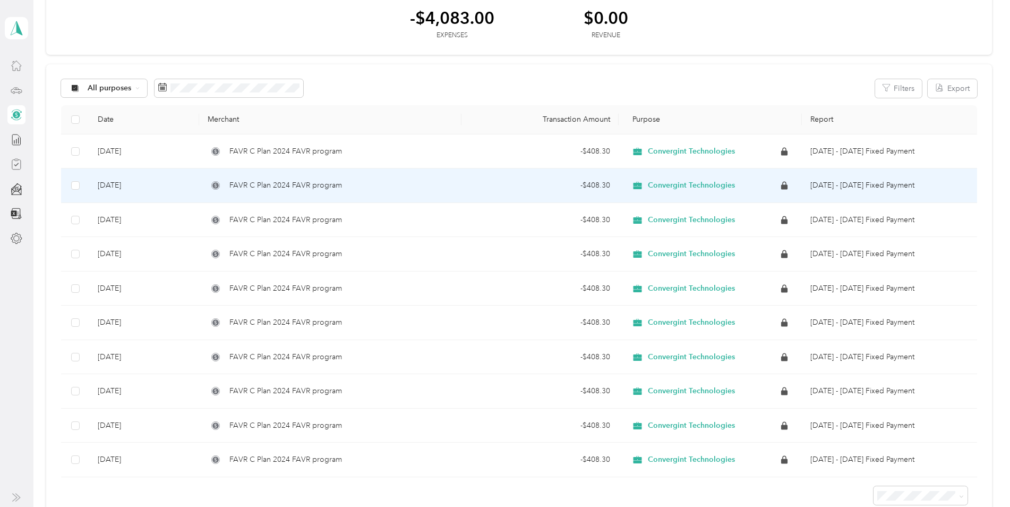
click at [492, 187] on div "- $408.30" at bounding box center [540, 185] width 140 height 12
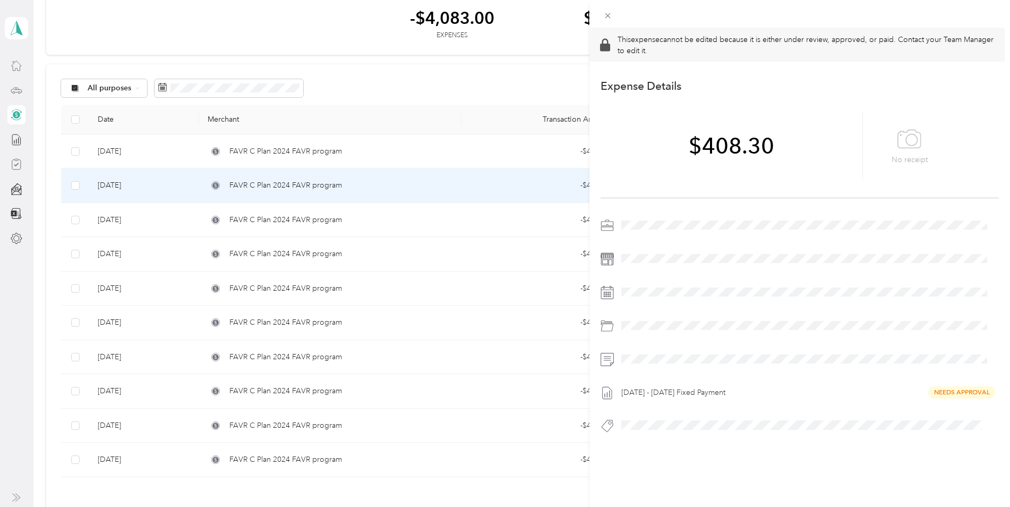
click at [492, 187] on div "This expense cannot be edited because it is either under review, approved, or p…" at bounding box center [505, 253] width 1010 height 507
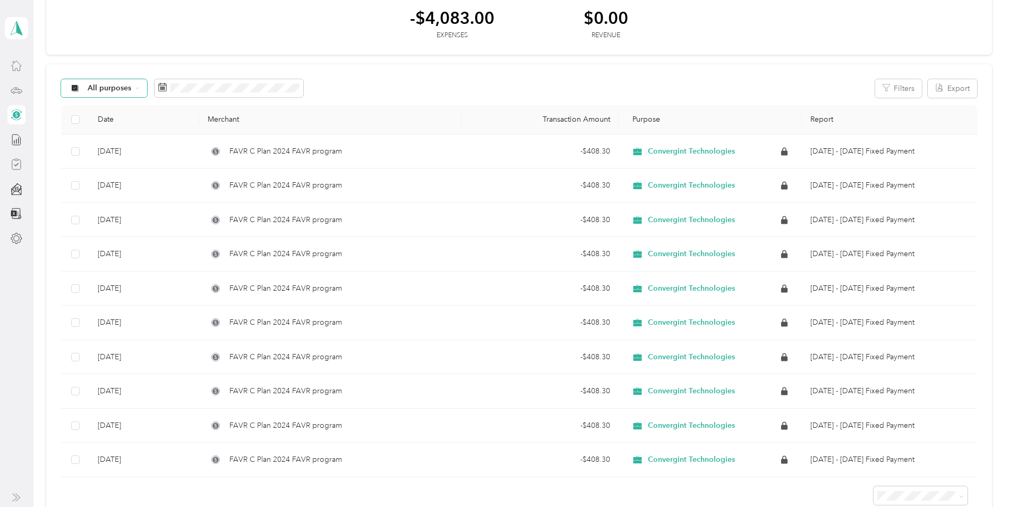
click at [134, 88] on div "All purposes" at bounding box center [104, 88] width 86 height 18
click at [132, 150] on ol "All purposes Unclassified Convergint Technologies Personal" at bounding box center [121, 135] width 121 height 74
click at [141, 88] on div "All purposes" at bounding box center [104, 88] width 86 height 18
click at [126, 144] on span "Convergint Technologies" at bounding box center [131, 144] width 87 height 11
click at [134, 91] on span "Convergint Technologies" at bounding box center [132, 87] width 88 height 7
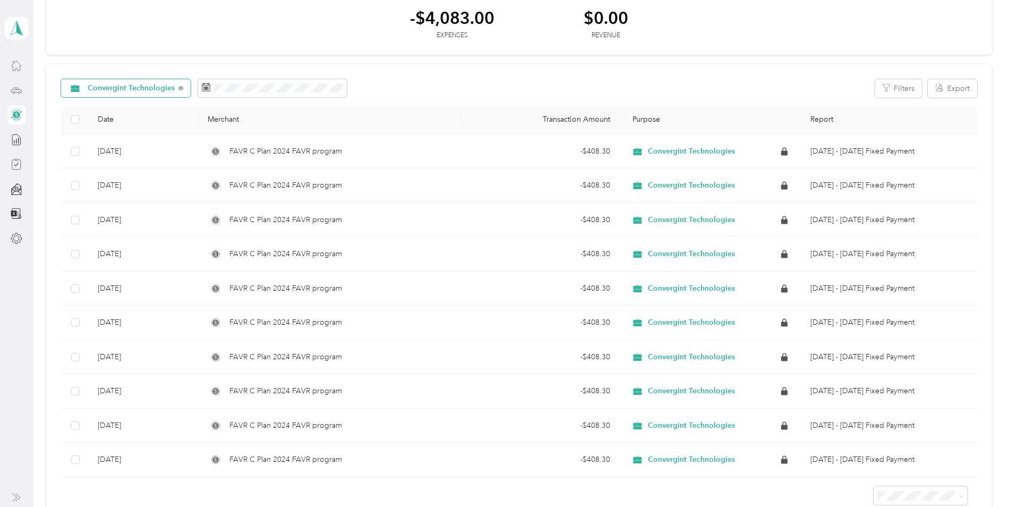
click at [126, 93] on div "Convergint Technologies" at bounding box center [126, 88] width 130 height 18
click at [119, 106] on span "All purposes" at bounding box center [138, 102] width 100 height 11
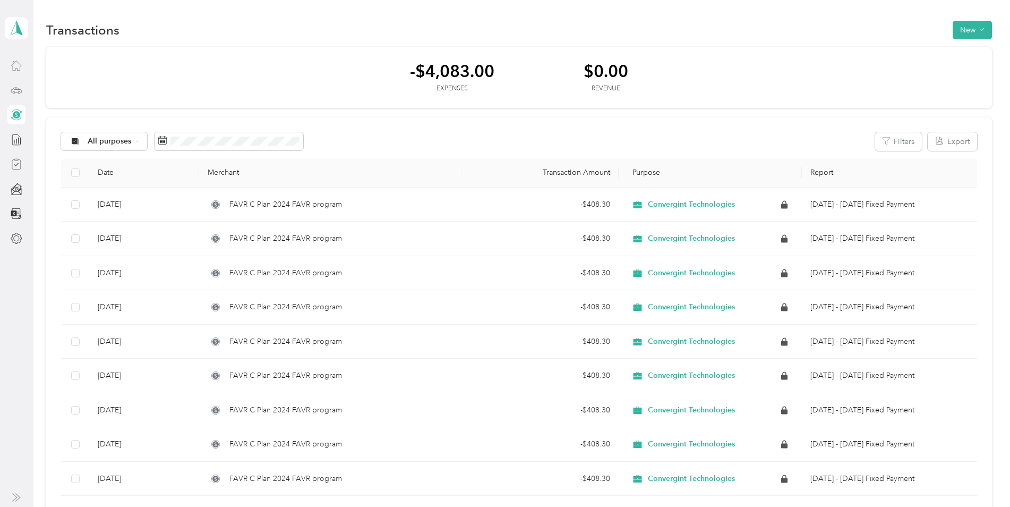
click at [8, 114] on div at bounding box center [16, 114] width 18 height 19
click at [13, 142] on icon at bounding box center [17, 140] width 12 height 12
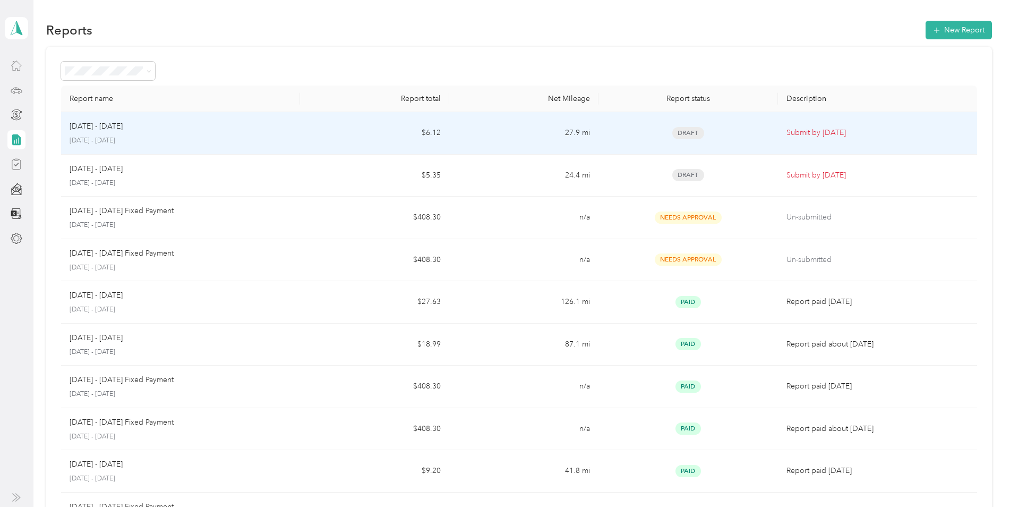
click at [795, 131] on p "Submit by [DATE]" at bounding box center [877, 133] width 182 height 12
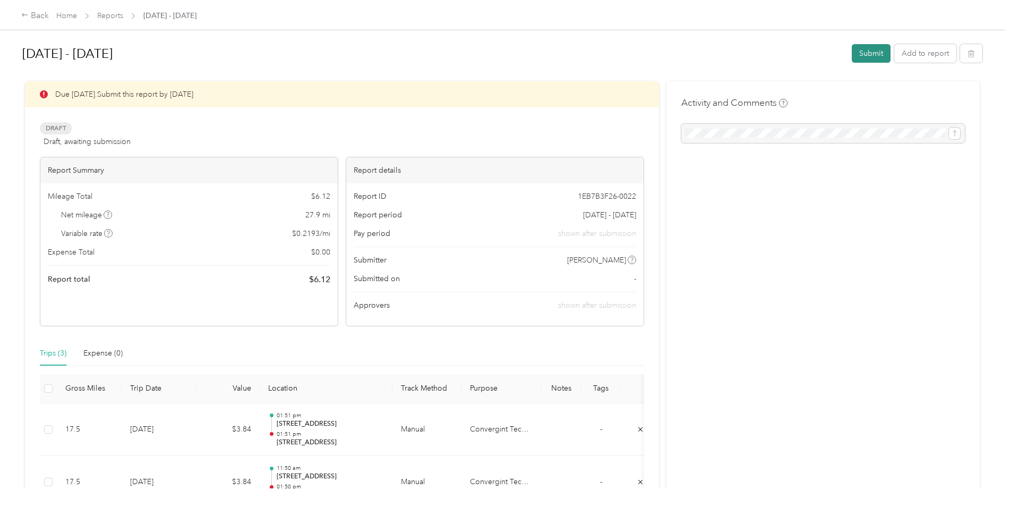
click at [804, 49] on button "Submit" at bounding box center [871, 53] width 39 height 19
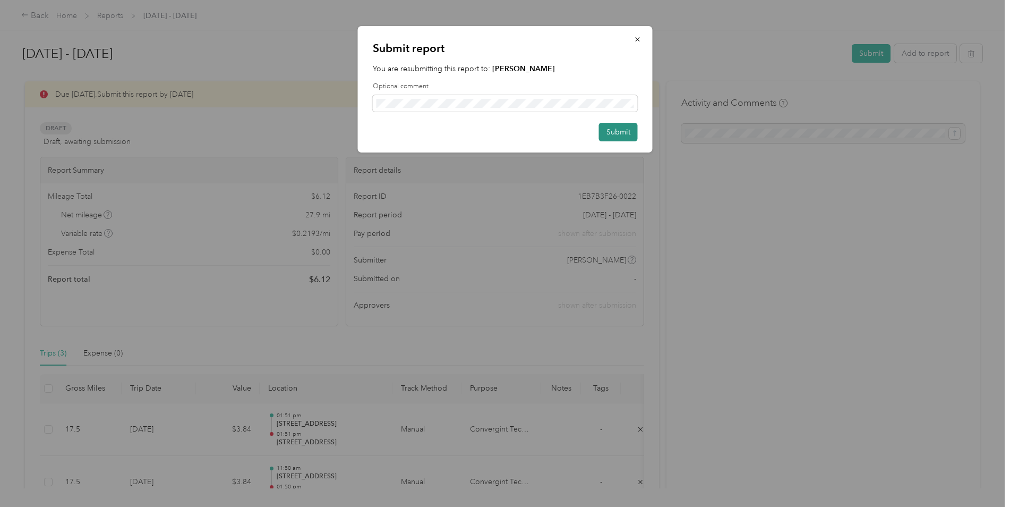
click at [623, 132] on button "Submit" at bounding box center [618, 132] width 39 height 19
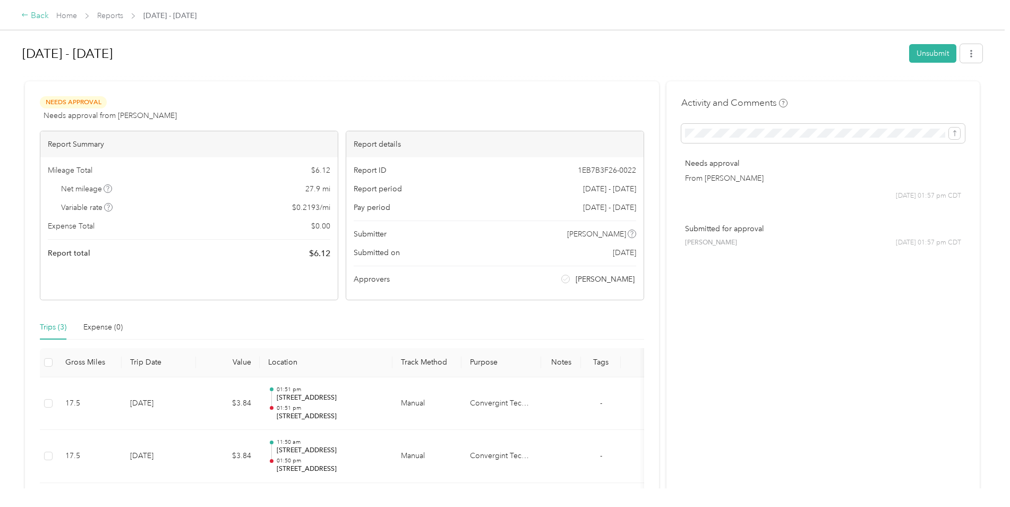
click at [26, 14] on icon at bounding box center [24, 14] width 7 height 7
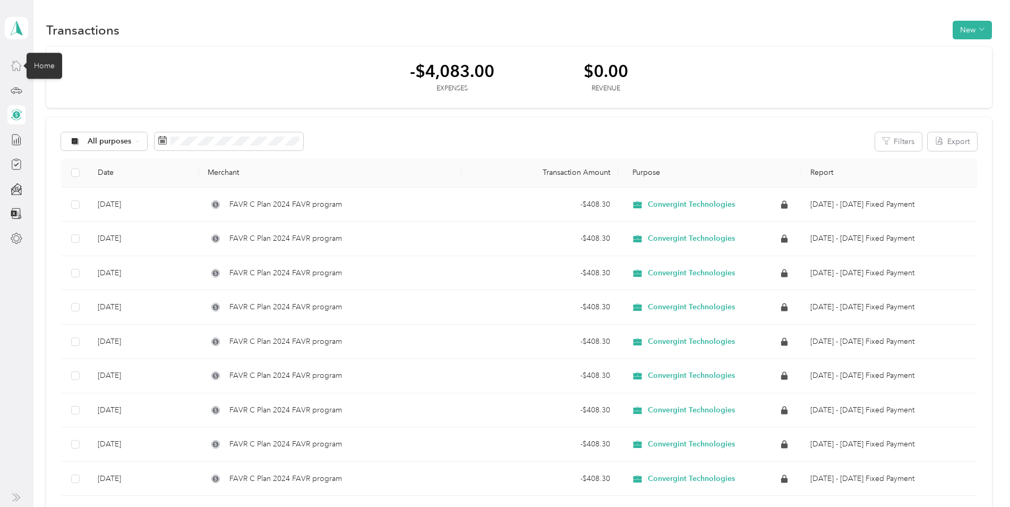
click at [15, 70] on icon at bounding box center [17, 65] width 12 height 12
